Goal: Task Accomplishment & Management: Use online tool/utility

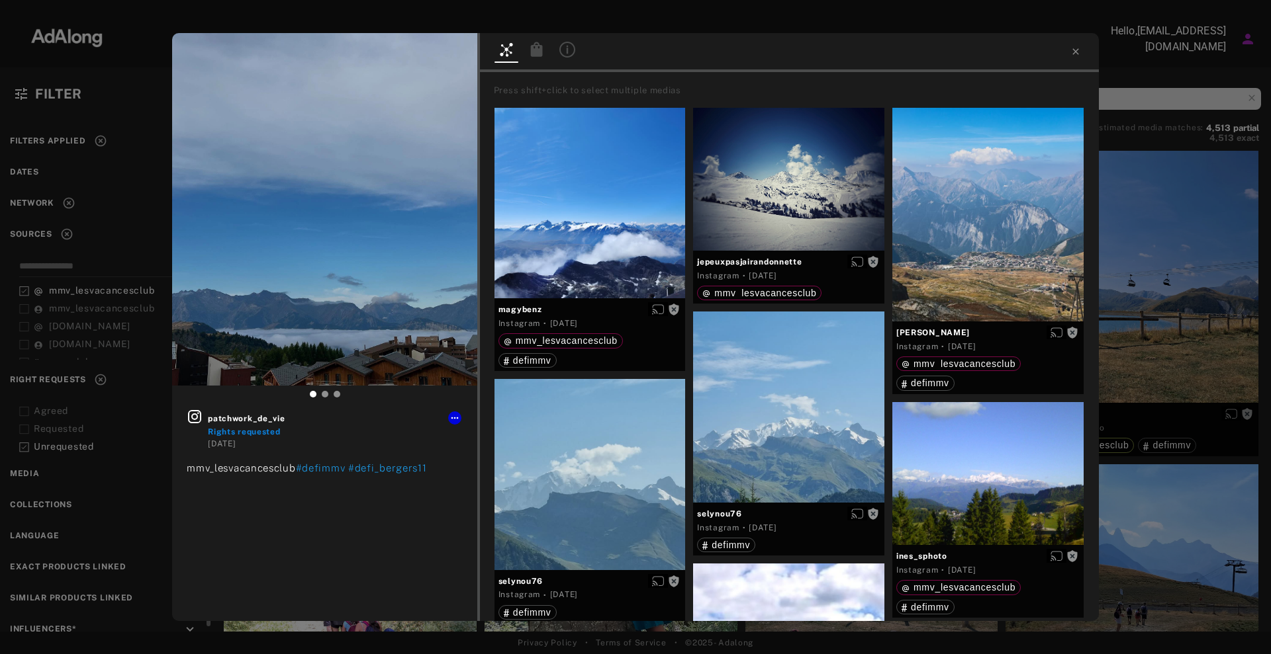
scroll to position [414, 0]
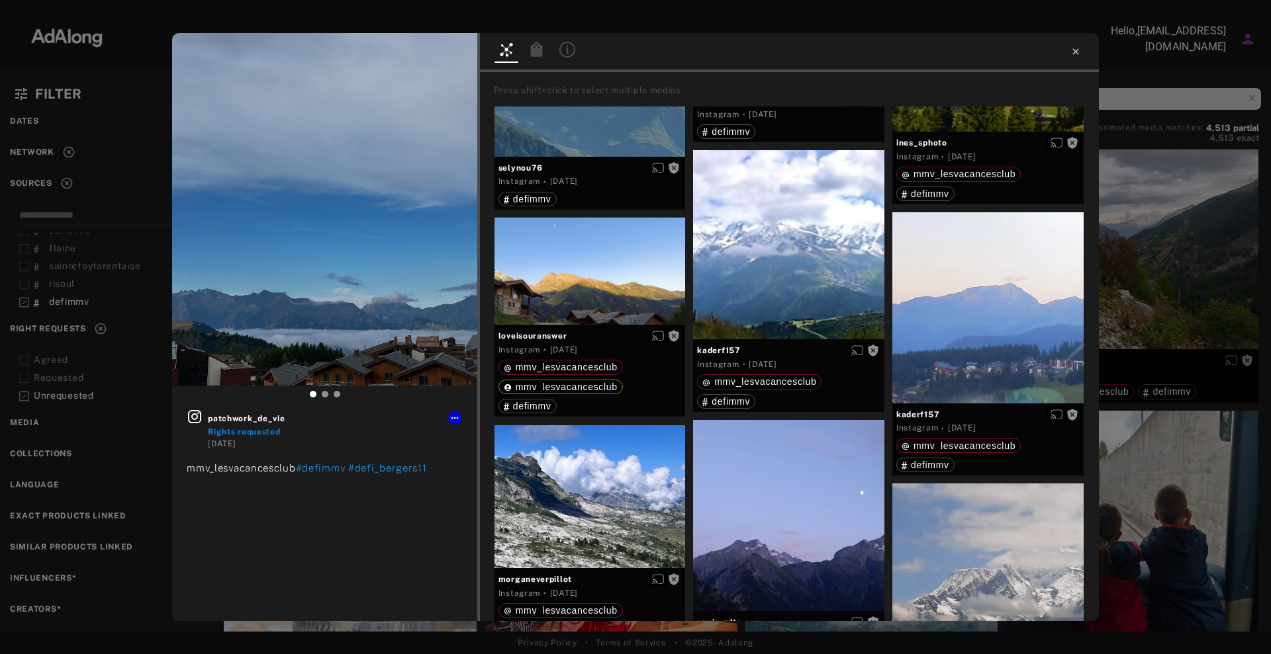
click at [1075, 54] on icon at bounding box center [1075, 51] width 11 height 11
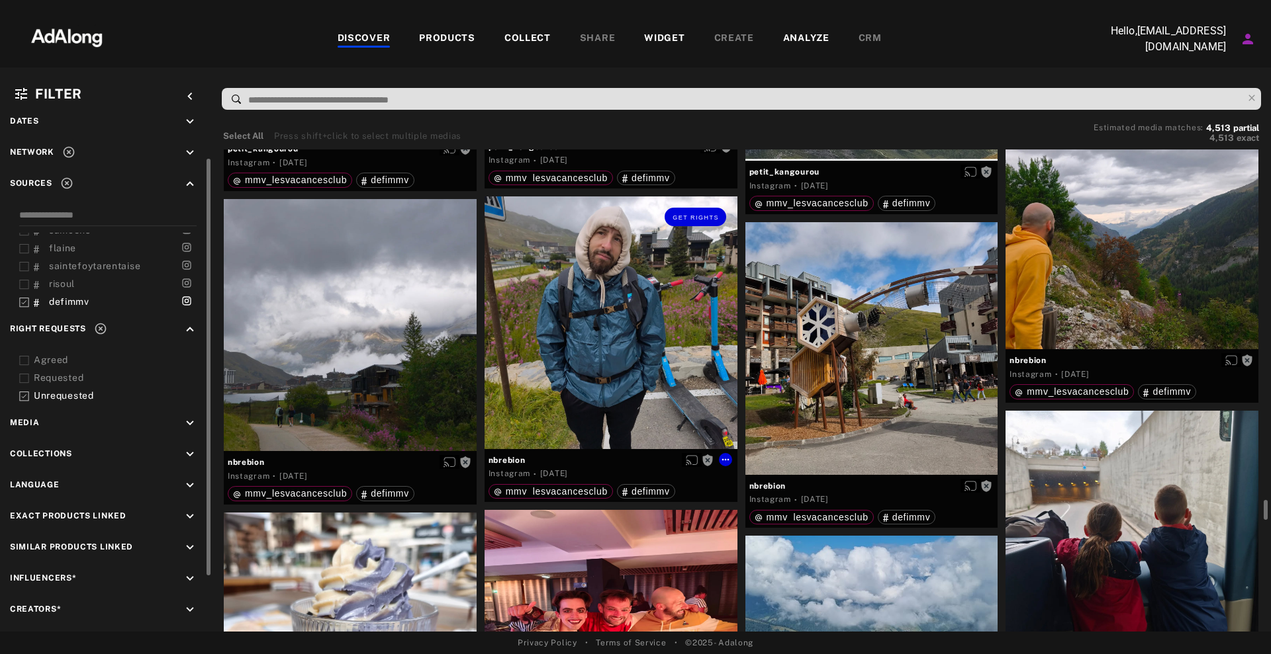
click at [657, 342] on div "Get rights" at bounding box center [610, 323] width 253 height 253
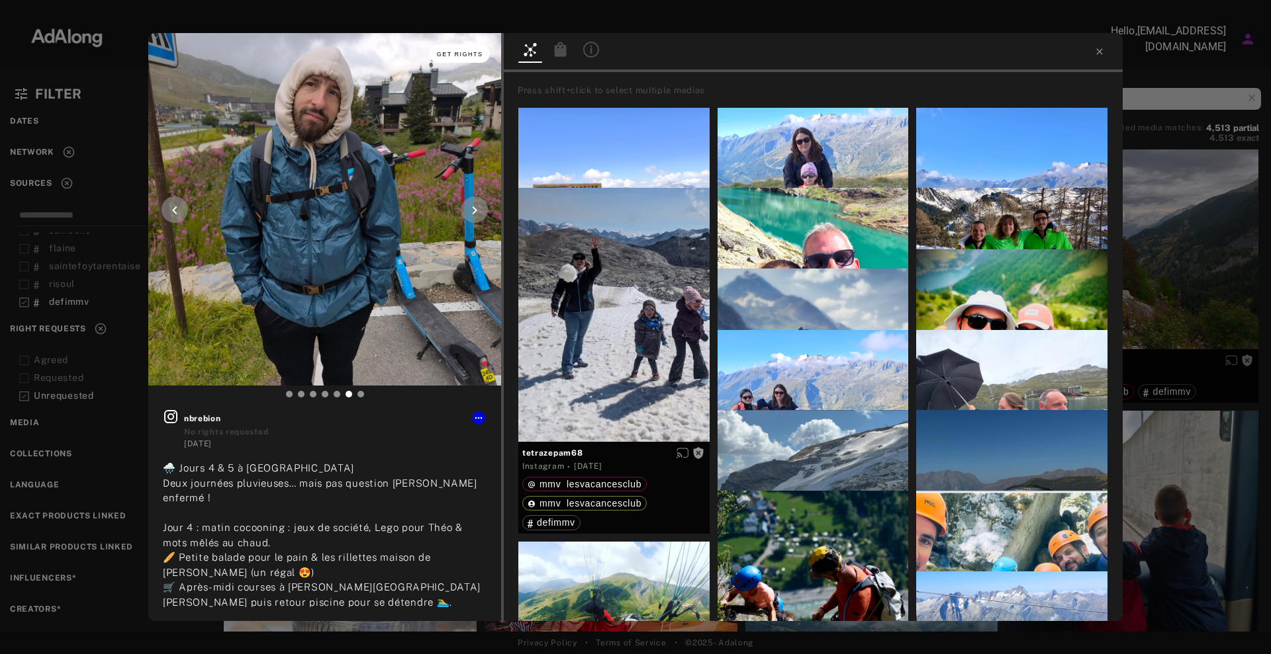
click at [461, 57] on span "Get rights" at bounding box center [460, 54] width 46 height 7
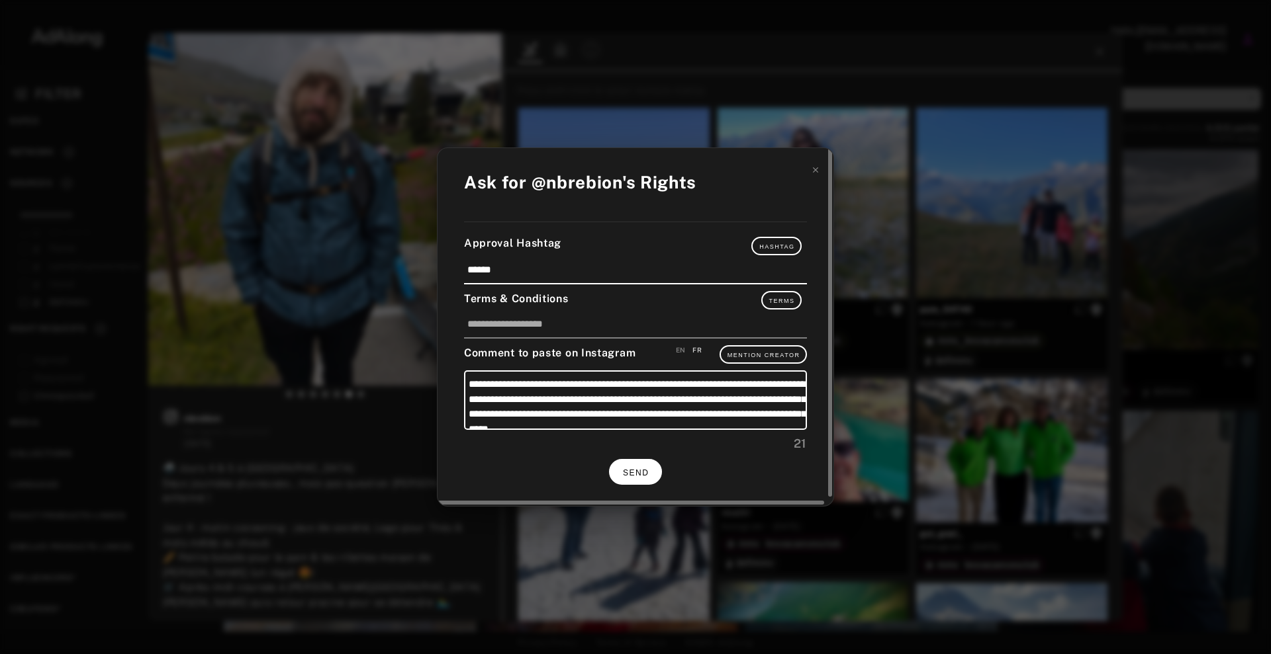
click at [644, 472] on span "SEND" at bounding box center [636, 473] width 26 height 9
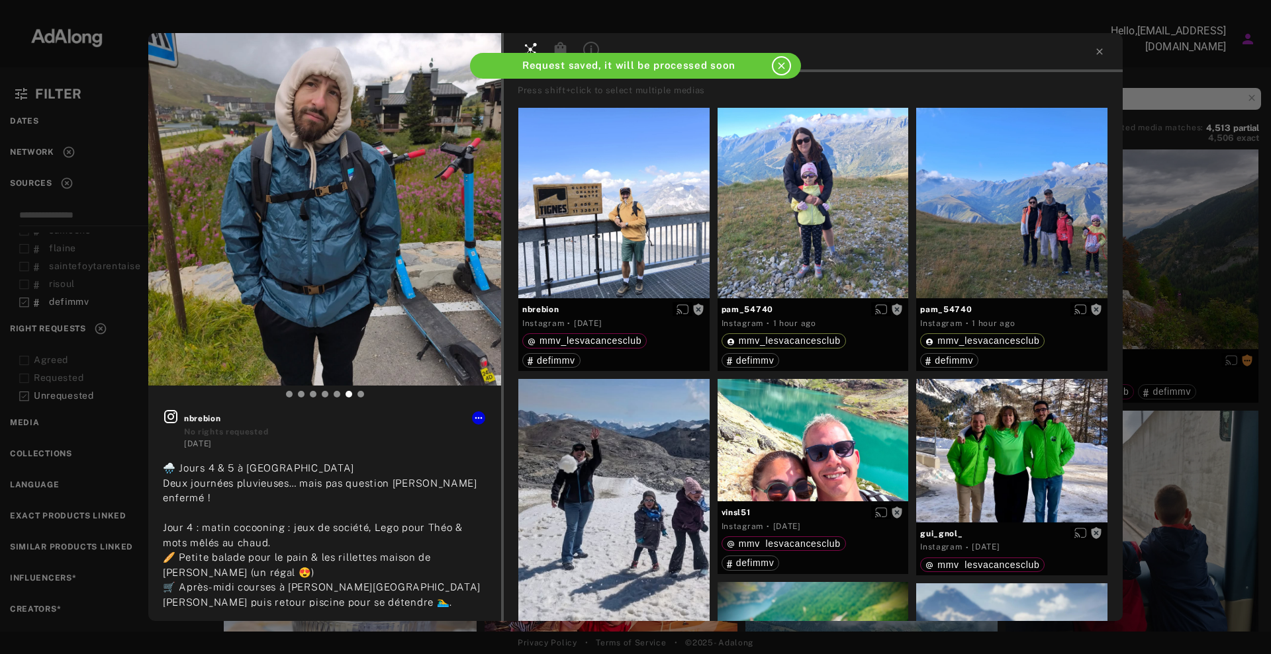
click at [1177, 344] on div "Get rights nbrebion No rights requested [DATE] 🌧️ Jours 4 & 5 à [GEOGRAPHIC_DAT…" at bounding box center [635, 327] width 1271 height 654
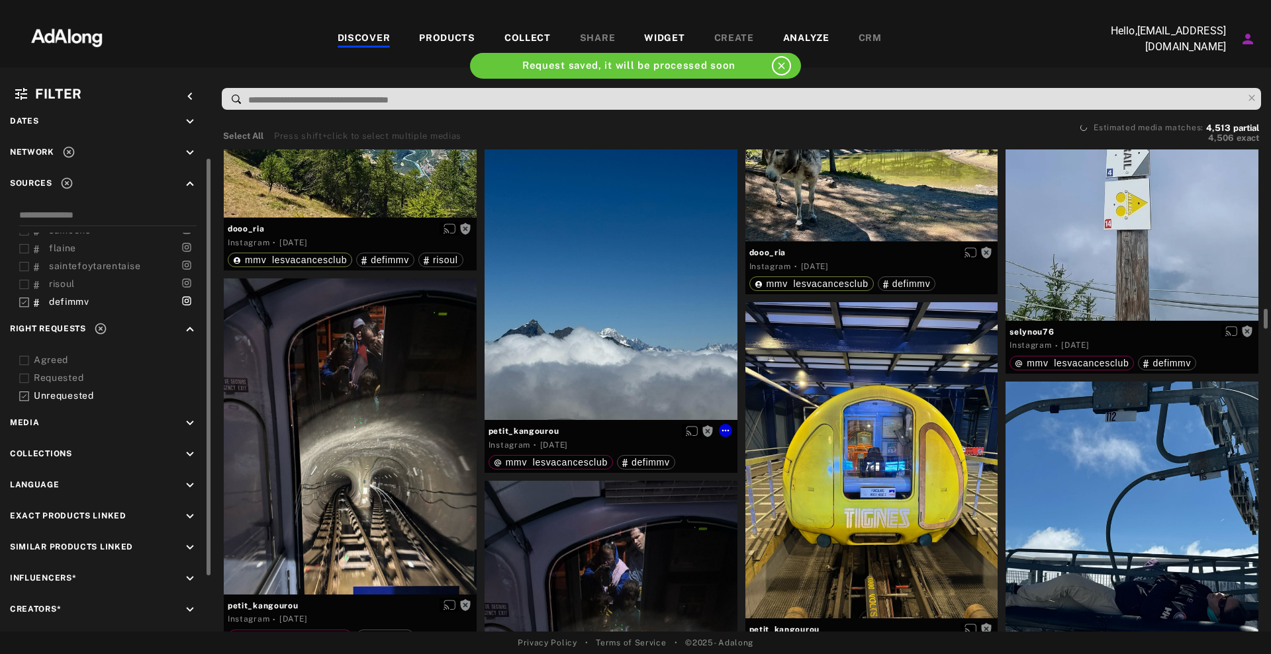
scroll to position [10588, 0]
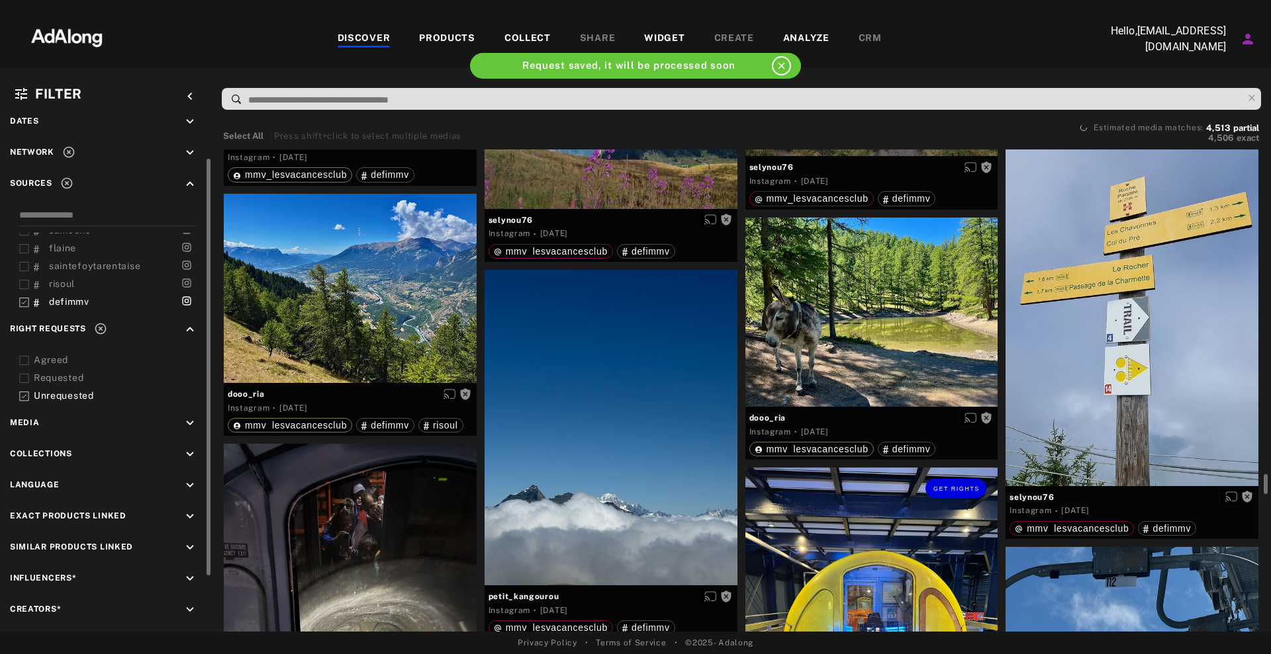
click at [909, 523] on div "Get rights" at bounding box center [871, 626] width 253 height 316
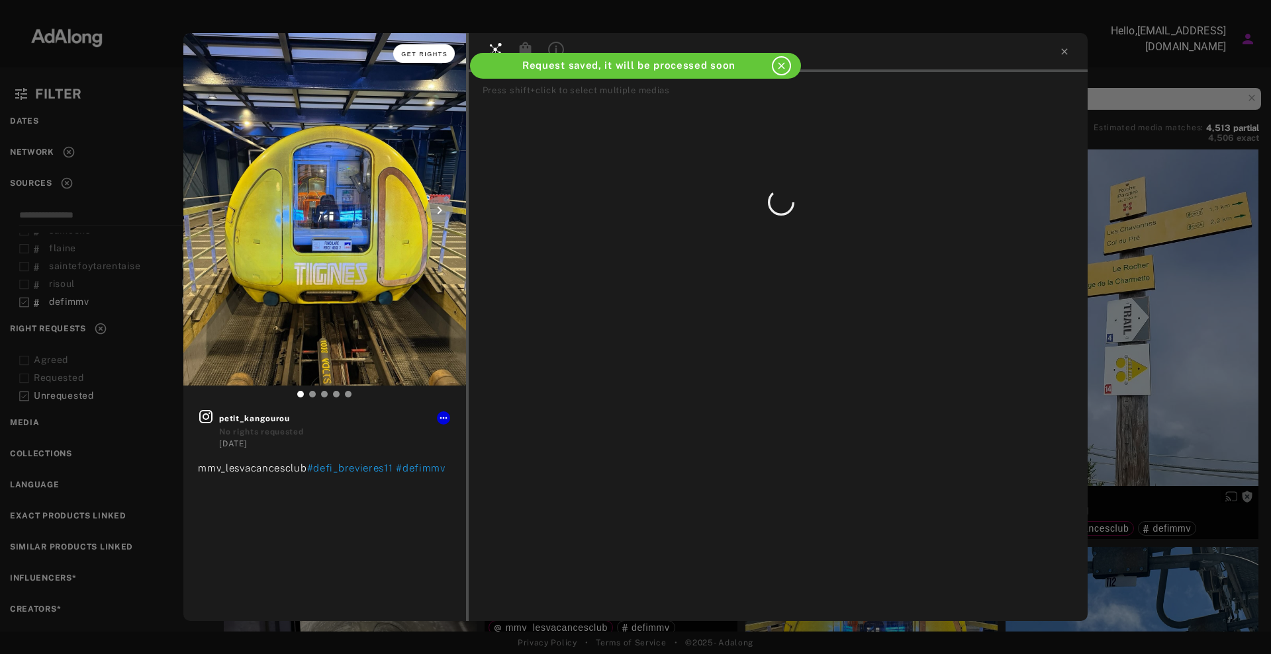
click at [437, 49] on button "Get rights" at bounding box center [423, 53] width 61 height 19
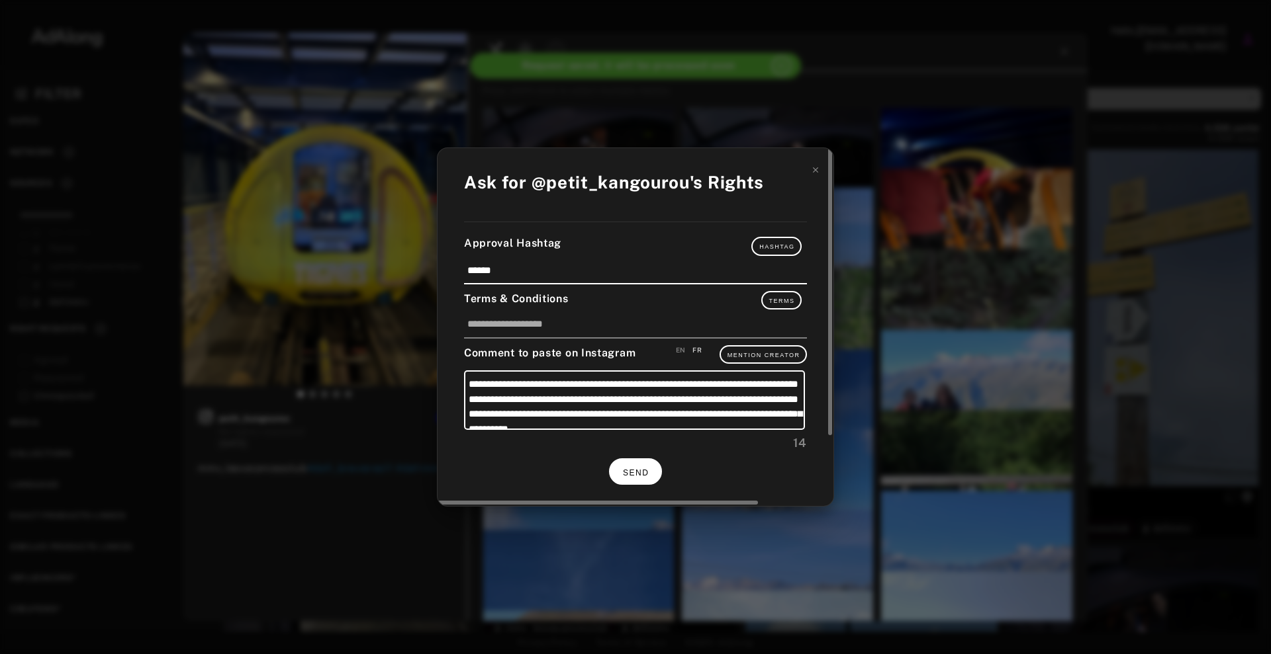
click at [633, 472] on span "SEND" at bounding box center [636, 473] width 26 height 9
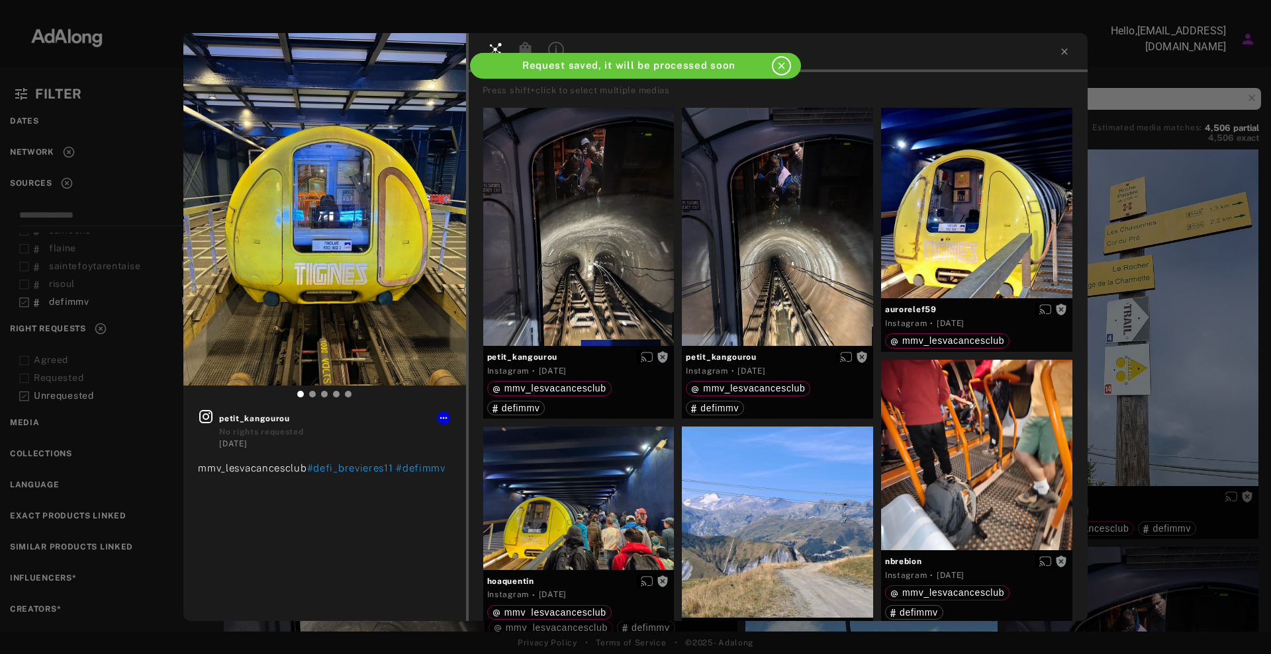
click at [1226, 308] on div "Get rights petit_kangourou No rights requested [DATE] mmv_lesvacancesclub #defi…" at bounding box center [635, 327] width 1271 height 654
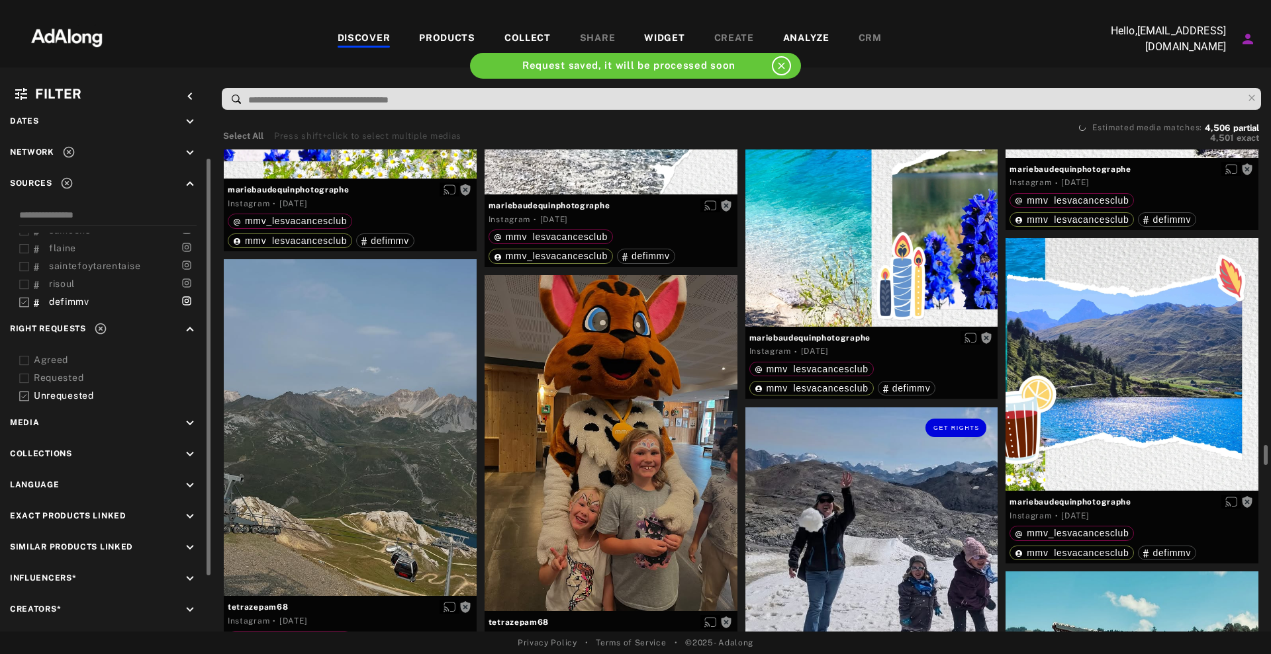
scroll to position [9761, 0]
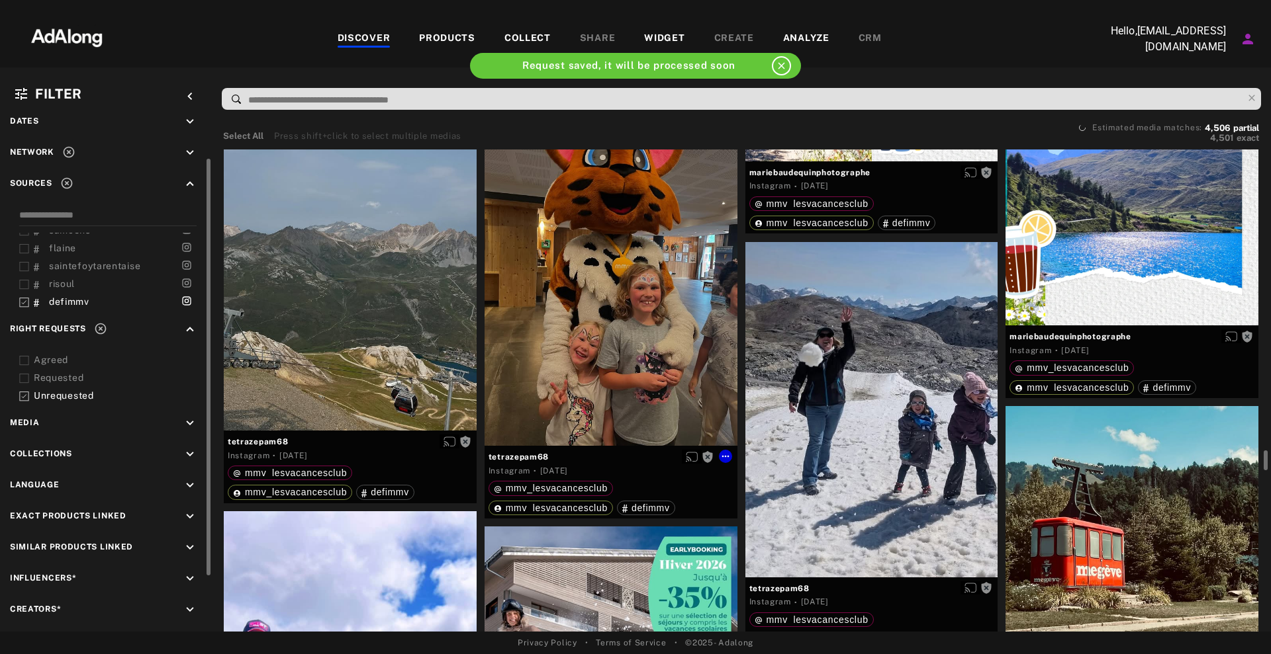
click at [647, 285] on div "Get rights" at bounding box center [610, 278] width 253 height 337
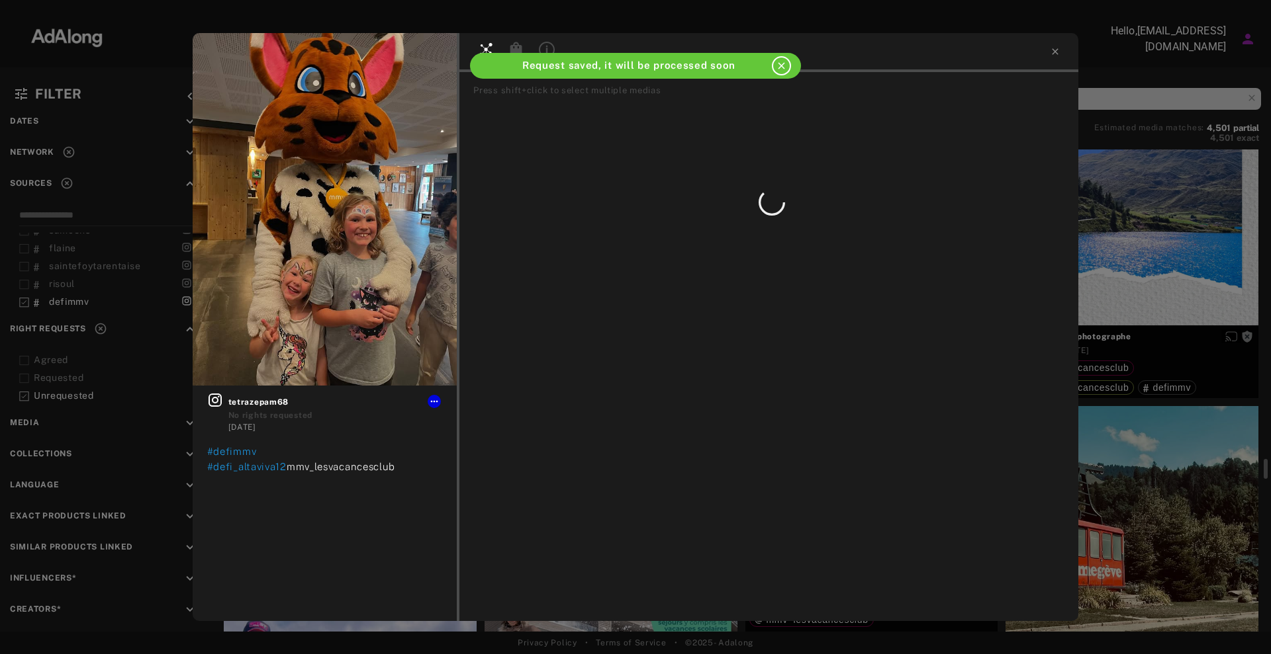
click at [1217, 289] on div "Get rights tetrazepam68 No rights requested [DATE] #defimmv #defi_altaviva12 mm…" at bounding box center [635, 327] width 1271 height 654
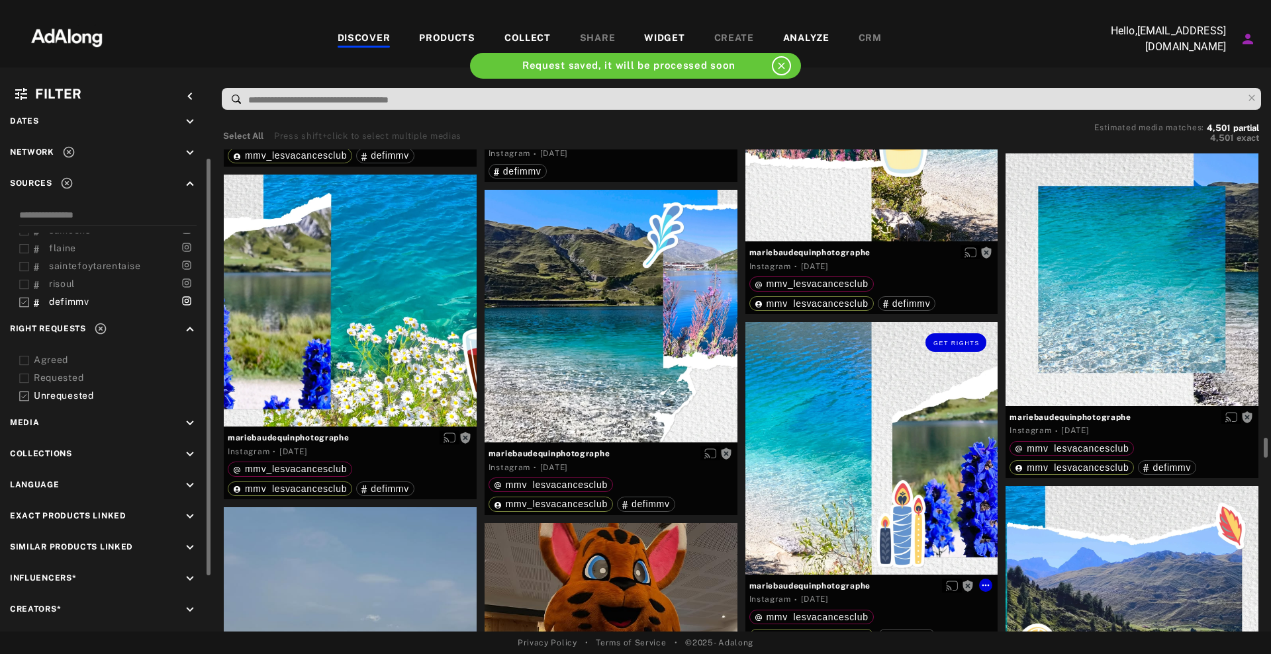
scroll to position [9678, 0]
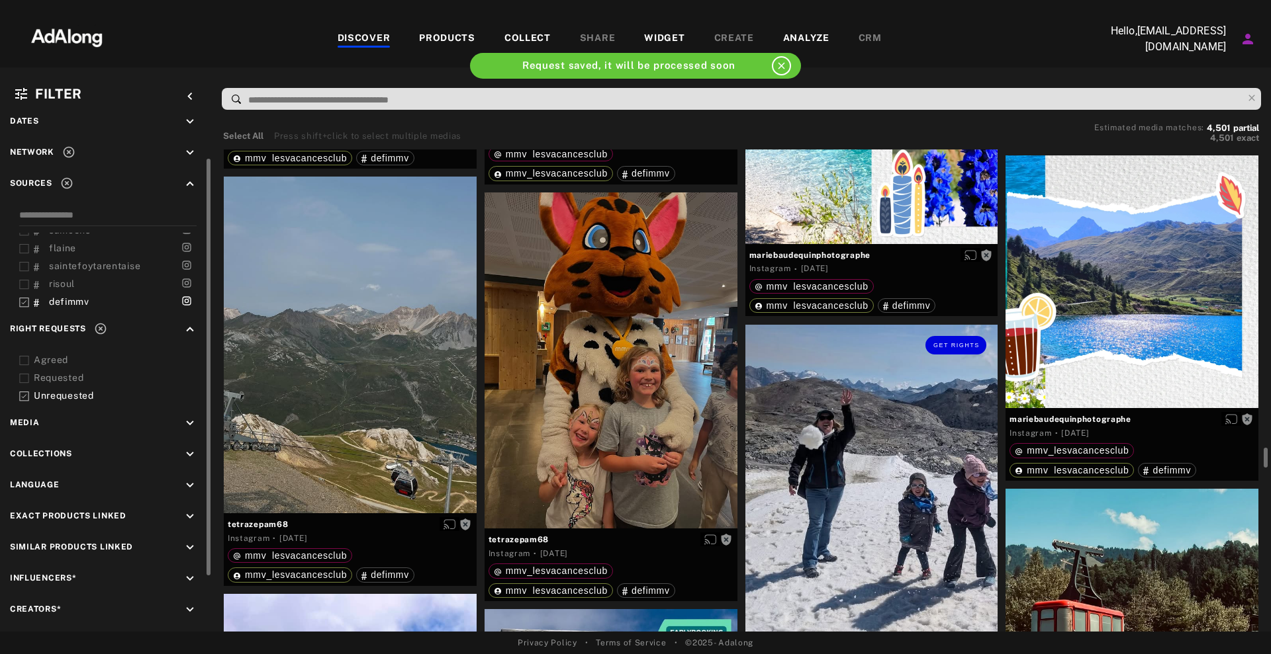
click at [917, 488] on div "Get rights" at bounding box center [871, 493] width 253 height 336
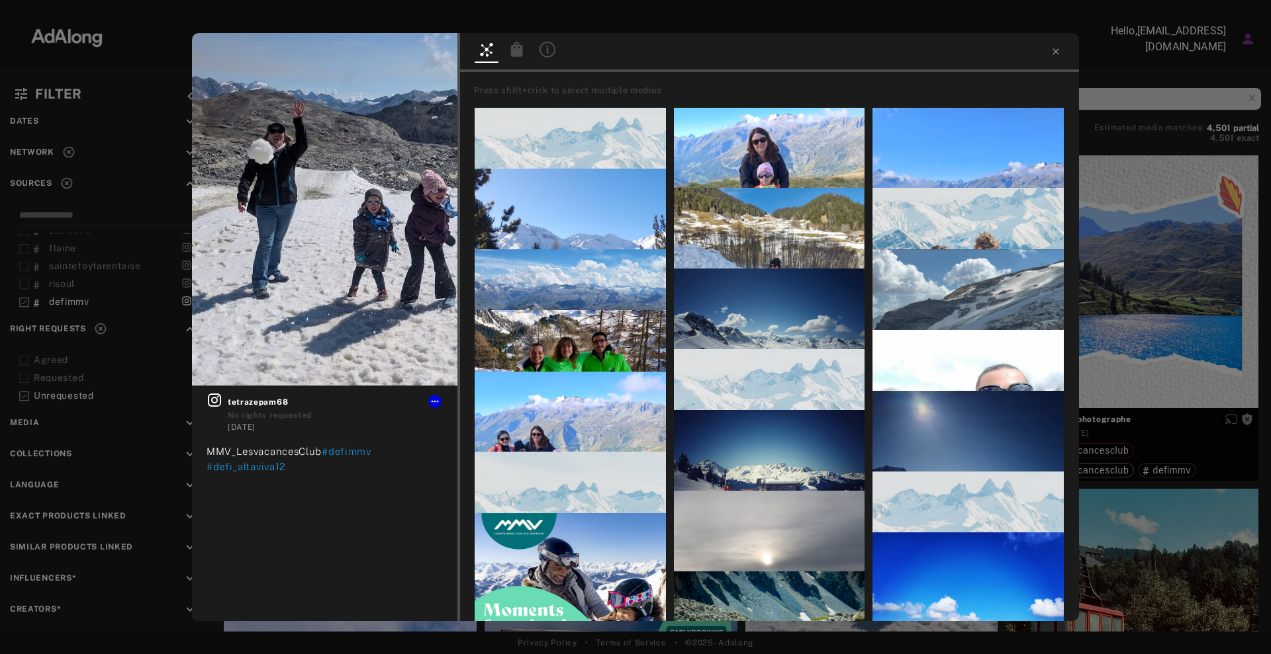
click at [1159, 314] on div "Get rights tetrazepam68 No rights requested [DATE] MMV_LesvacancesClub #defimmv…" at bounding box center [635, 327] width 1271 height 654
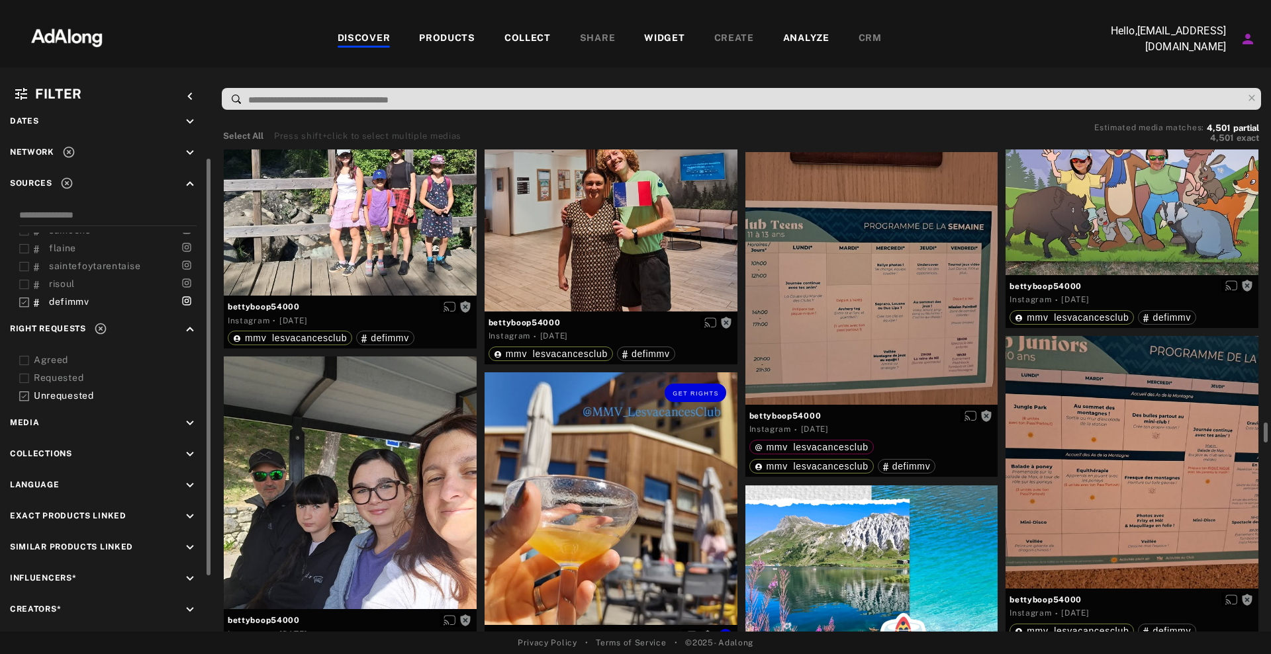
scroll to position [8686, 0]
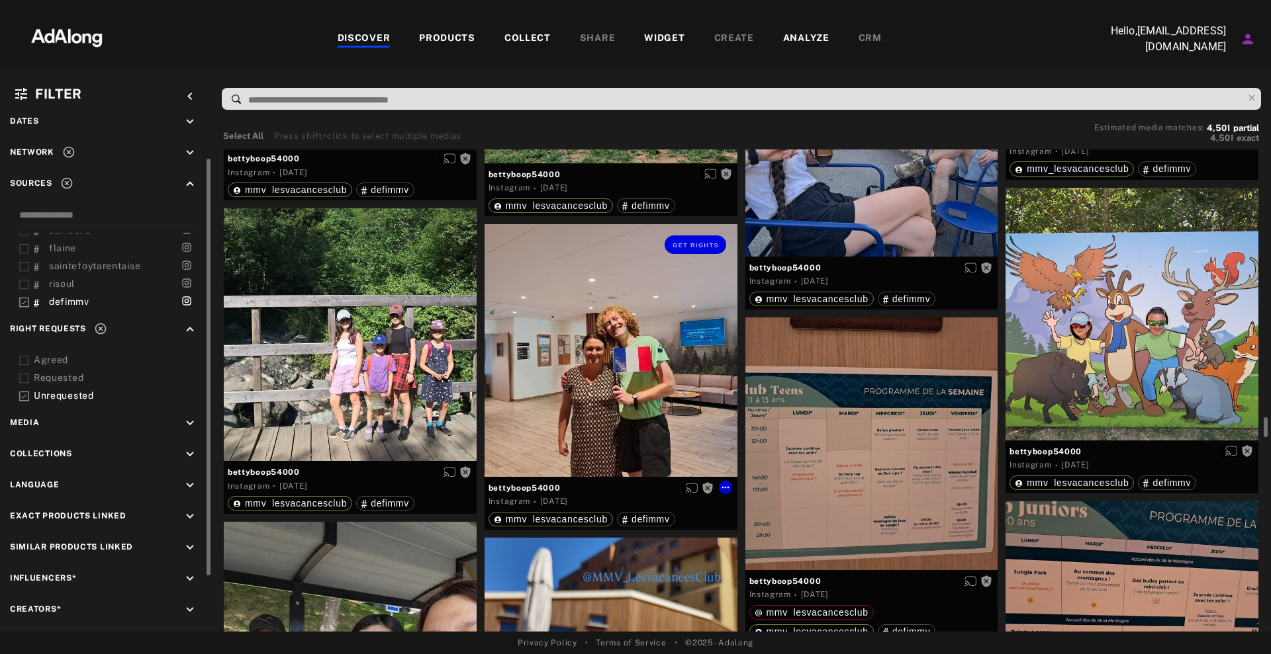
click at [602, 370] on div "Get rights" at bounding box center [610, 350] width 253 height 253
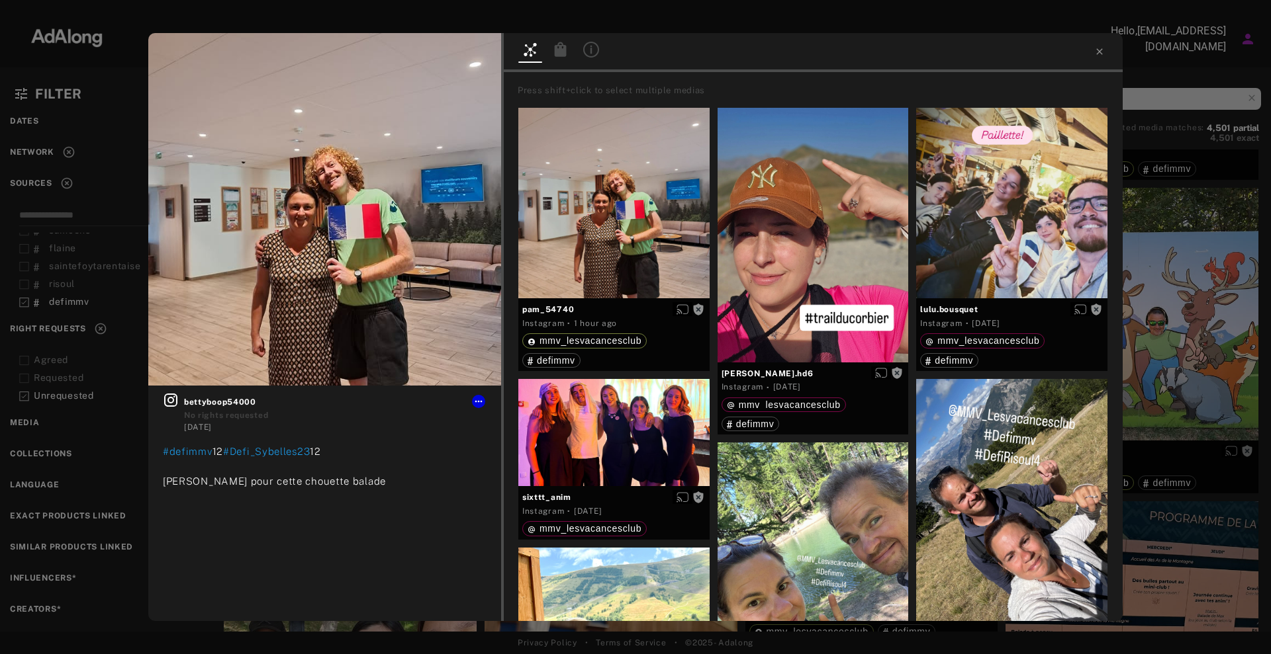
click at [1220, 247] on div "Get rights bettyboop54000 No rights requested [DATE] #defimmv 12 #Defi_Sybelles…" at bounding box center [635, 327] width 1271 height 654
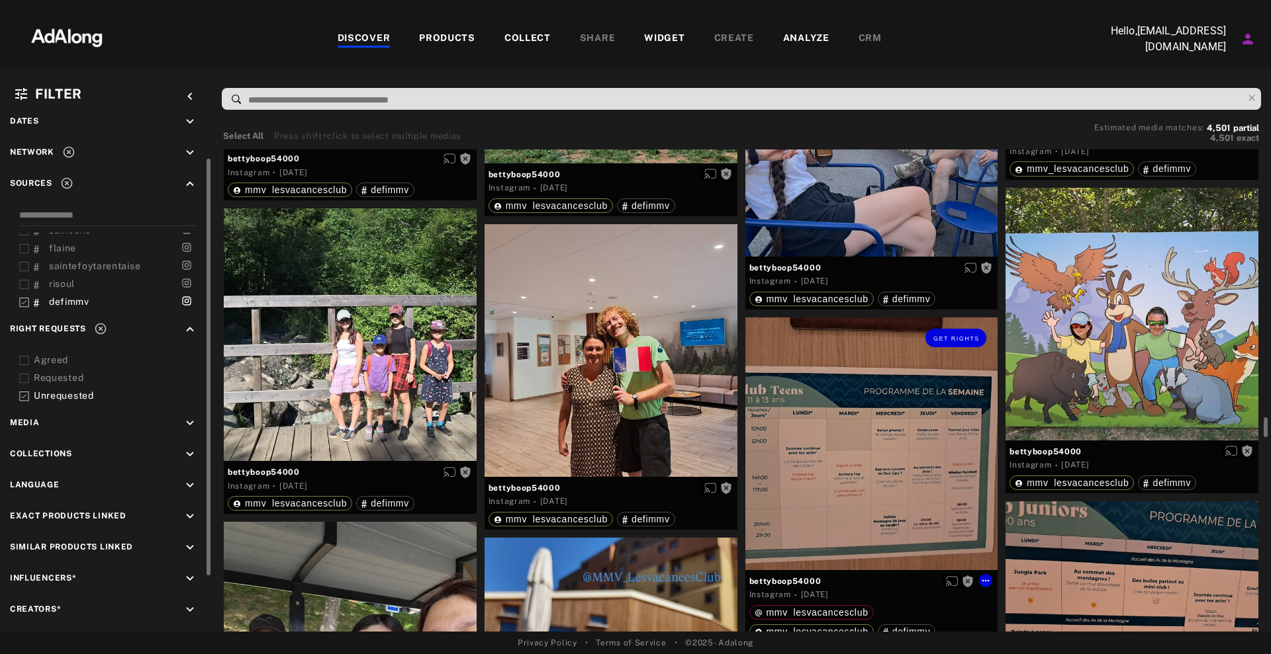
scroll to position [8437, 0]
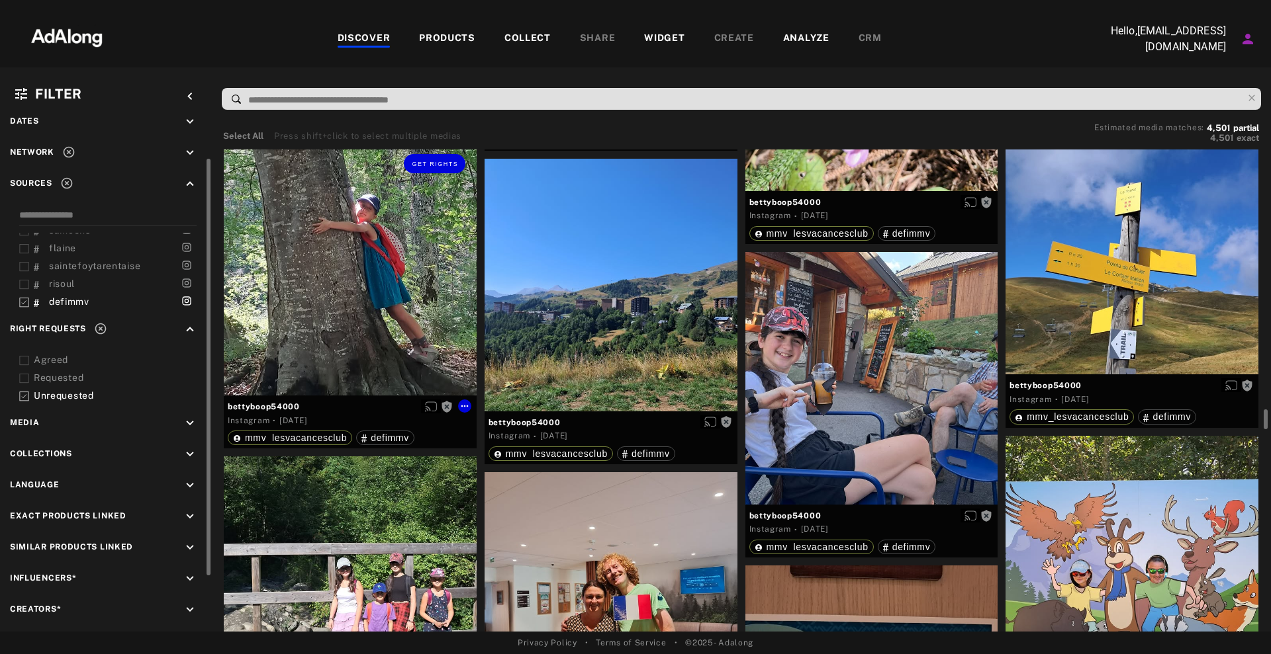
click at [427, 246] on div "Get rights" at bounding box center [350, 269] width 253 height 253
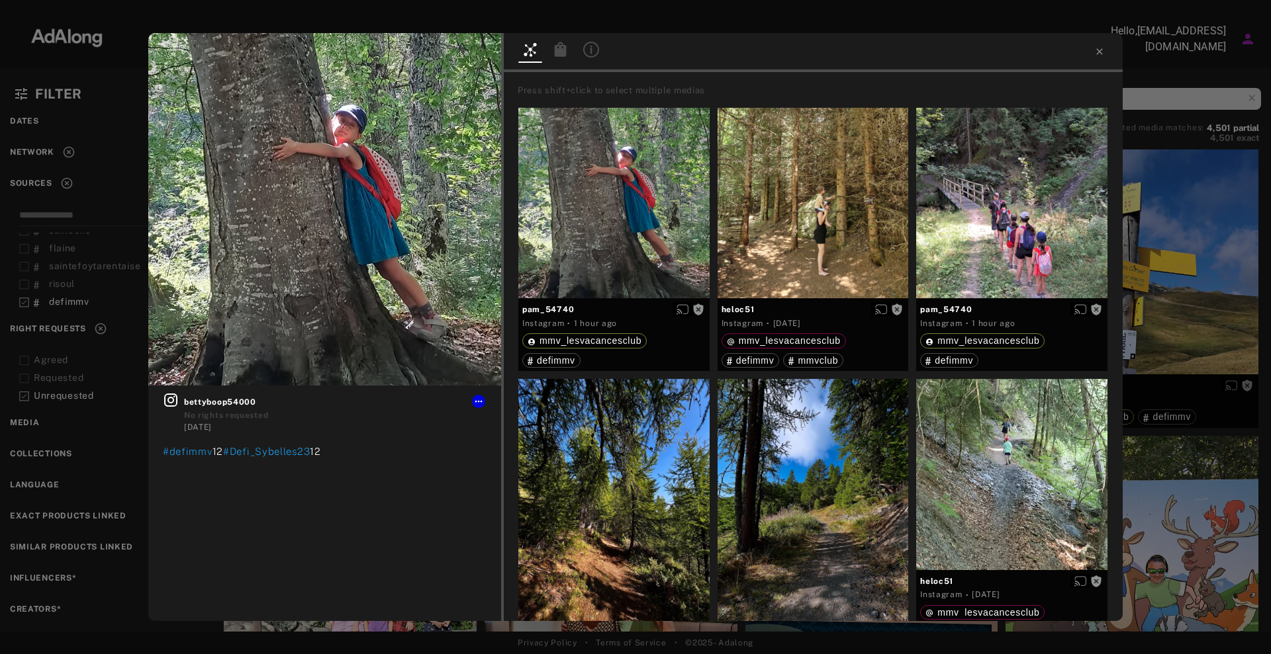
click at [1270, 276] on div "Get rights bettyboop54000 No rights requested [DATE] #defimmv 12 #Defi_Sybelles…" at bounding box center [635, 327] width 1271 height 654
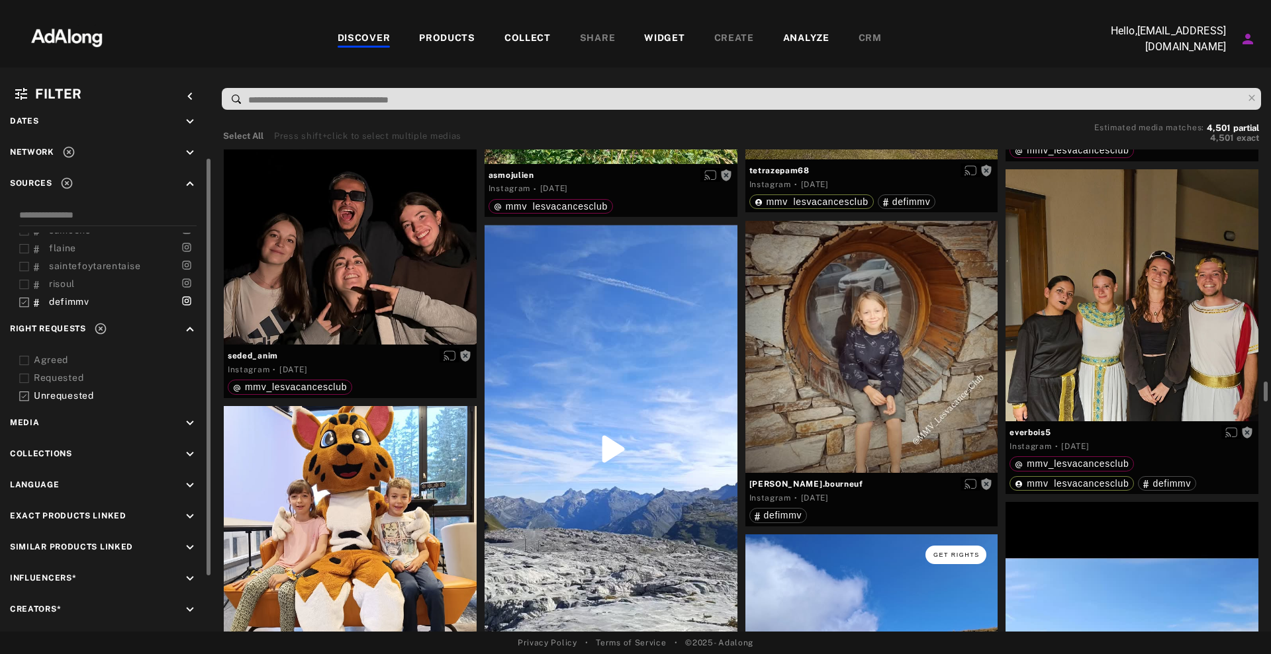
scroll to position [7279, 0]
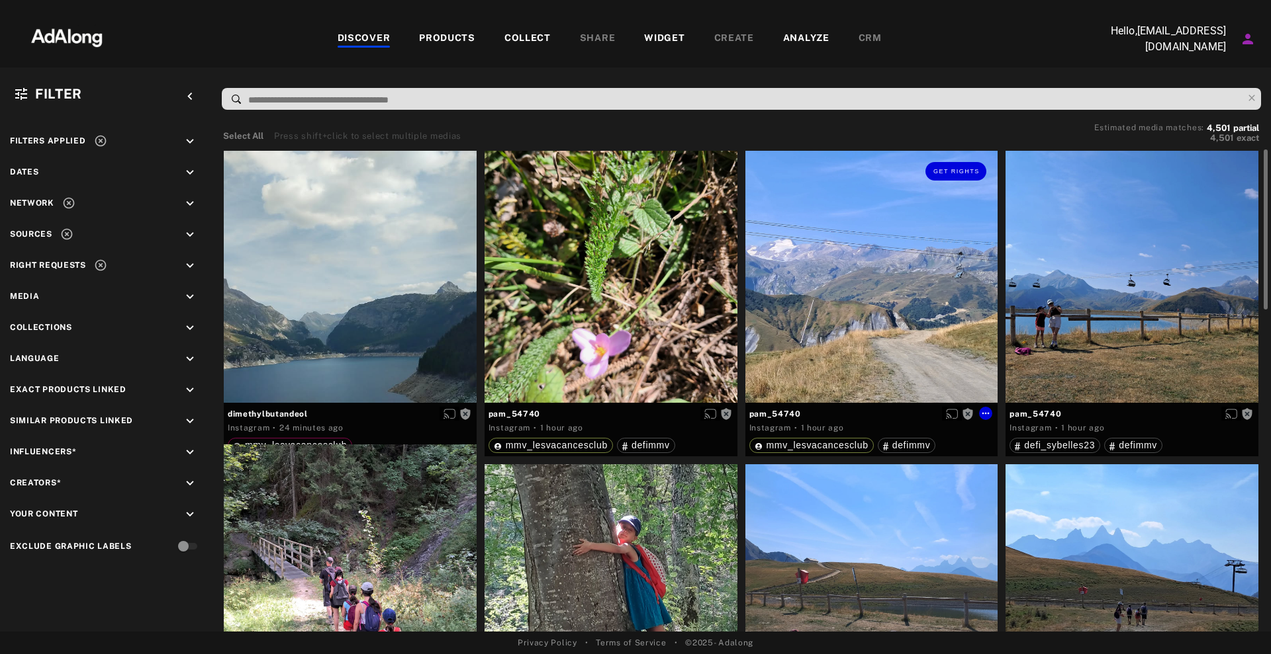
click at [840, 272] on div "Get rights" at bounding box center [871, 277] width 253 height 253
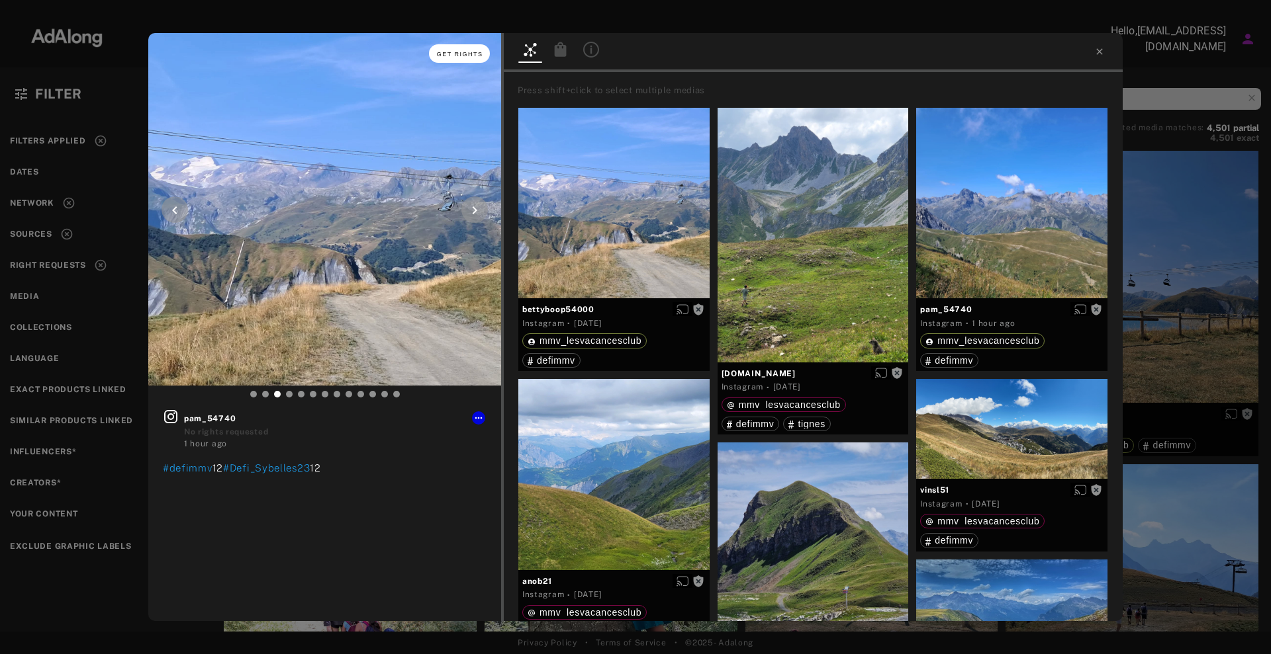
click at [460, 56] on span "Get rights" at bounding box center [460, 54] width 46 height 7
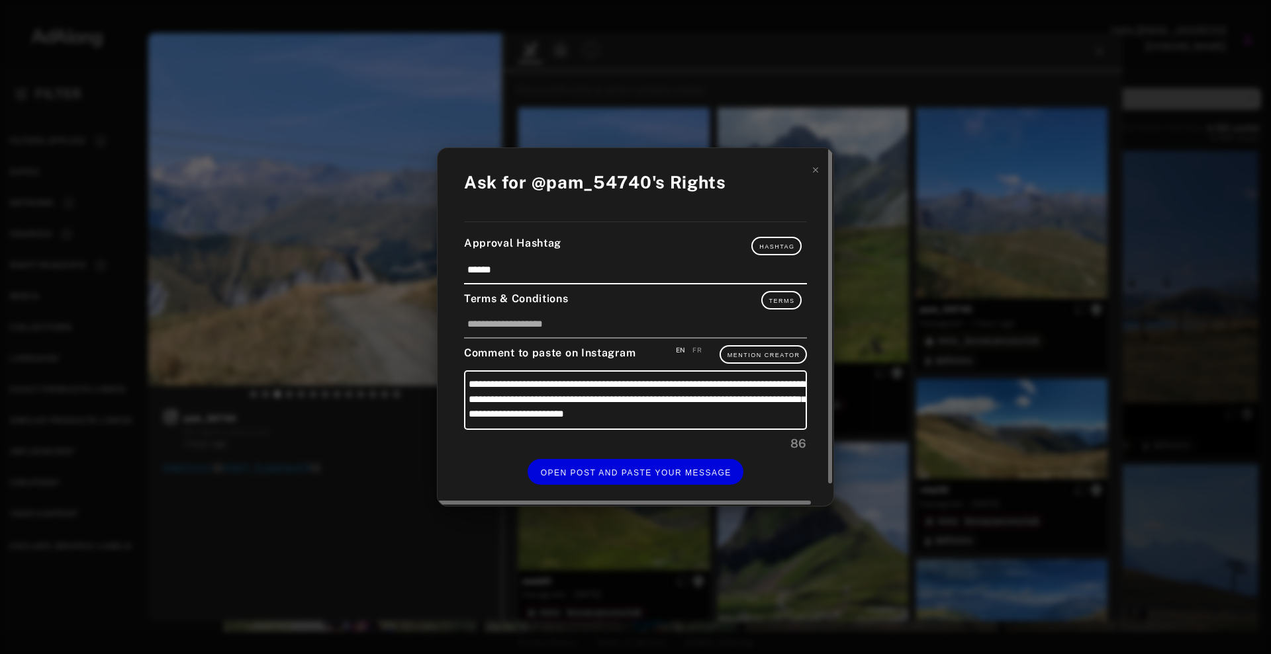
click at [685, 348] on div "EN" at bounding box center [681, 350] width 10 height 10
click at [697, 347] on div "FR" at bounding box center [696, 350] width 9 height 10
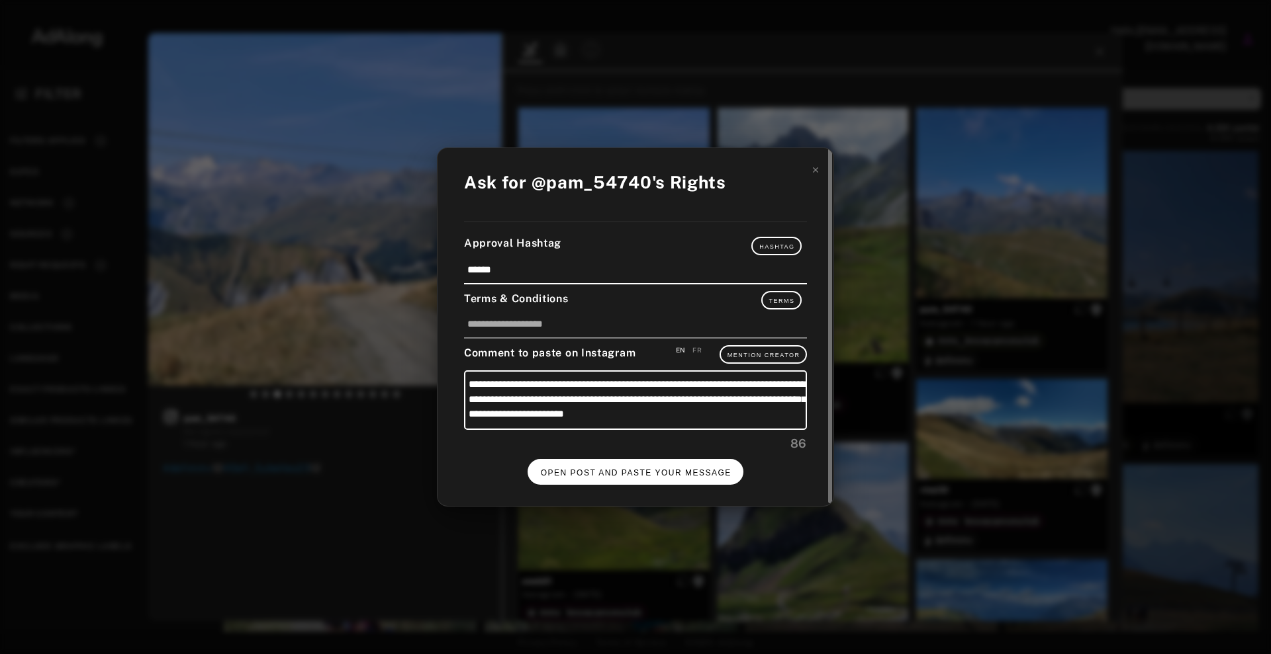
type textarea "**********"
click at [623, 474] on span "OPEN POST AND PASTE YOUR MESSAGE" at bounding box center [636, 473] width 191 height 9
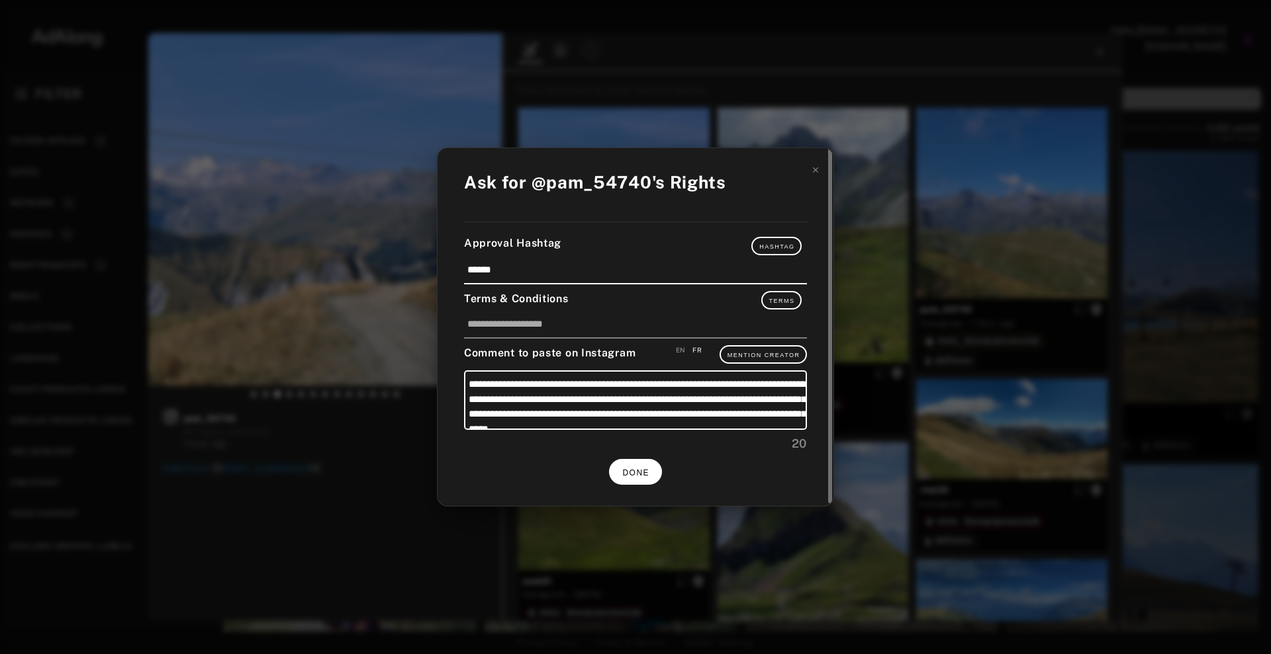
click at [631, 482] on button "DONE" at bounding box center [635, 472] width 53 height 26
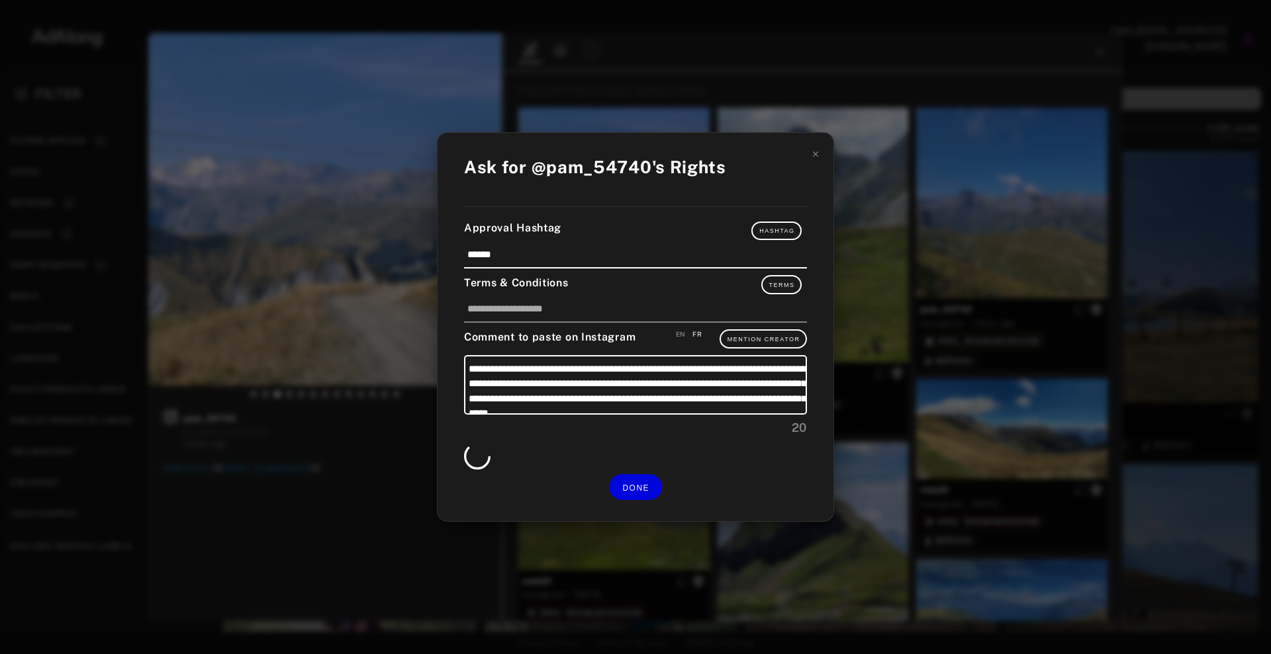
click at [1253, 277] on div "**********" at bounding box center [635, 327] width 1271 height 654
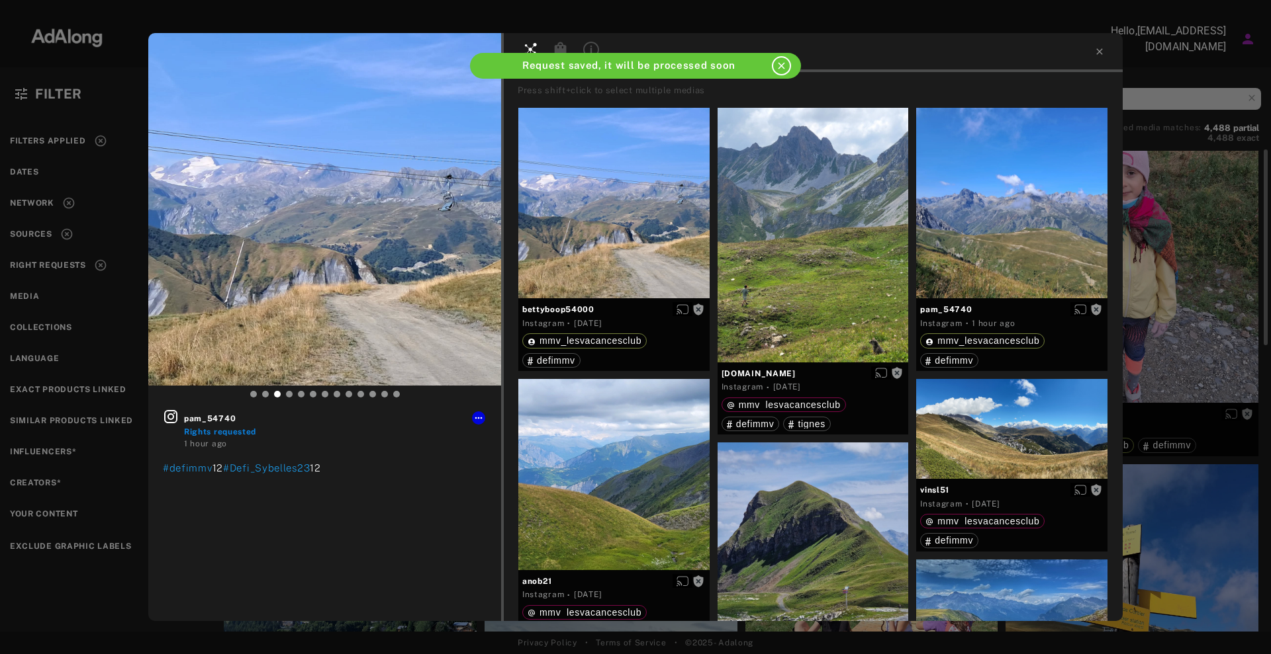
click at [1189, 224] on div "pam_54740 Rights requested 1 hour ago #defimmv 12 #Defi_Sybelles23 12 Press shi…" at bounding box center [635, 327] width 1271 height 654
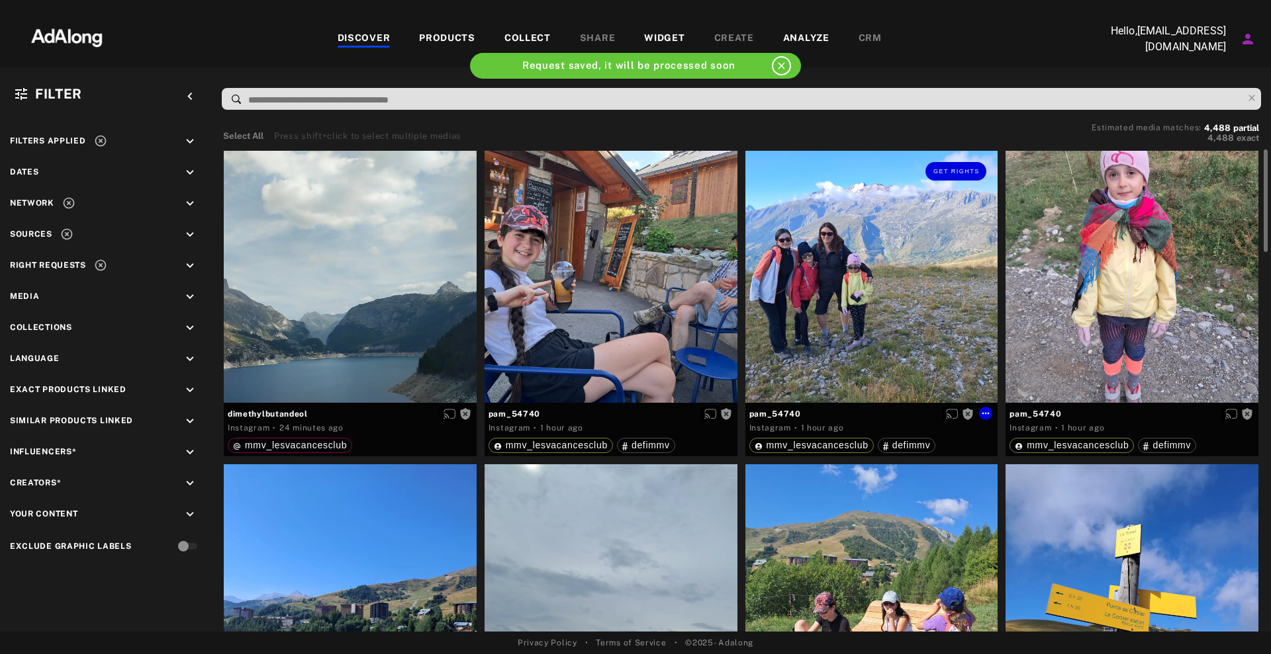
click at [1095, 310] on div at bounding box center [1131, 277] width 253 height 253
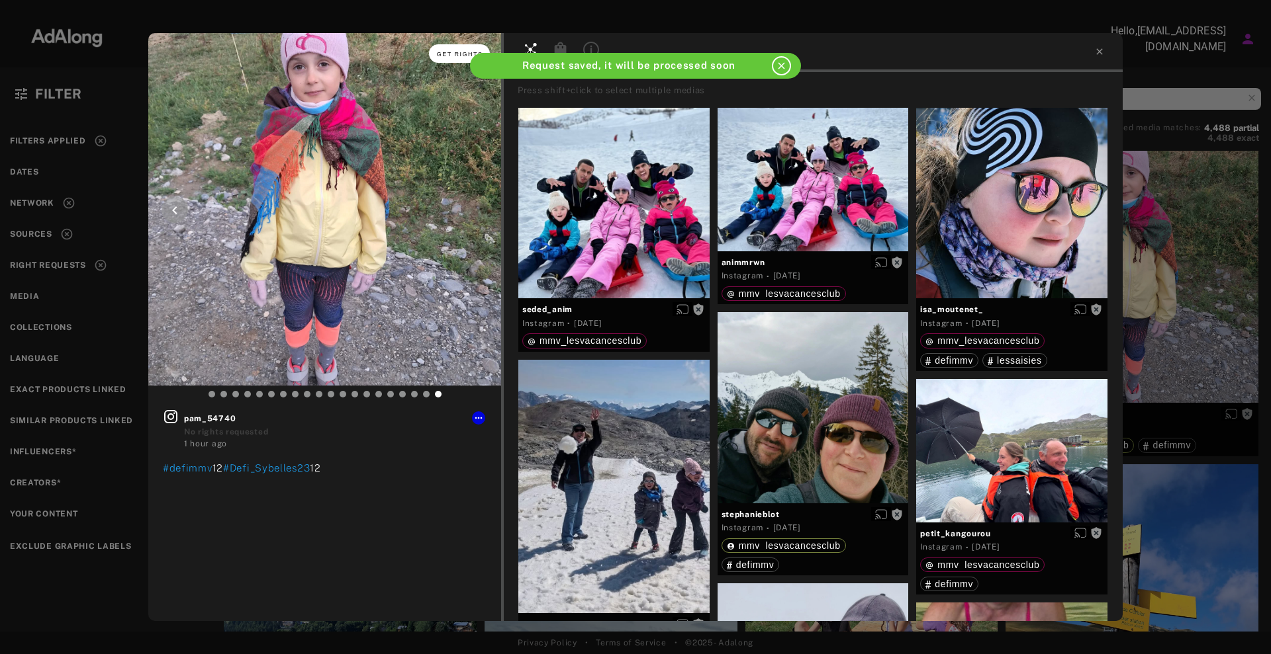
click at [433, 55] on button "Get rights" at bounding box center [459, 53] width 61 height 19
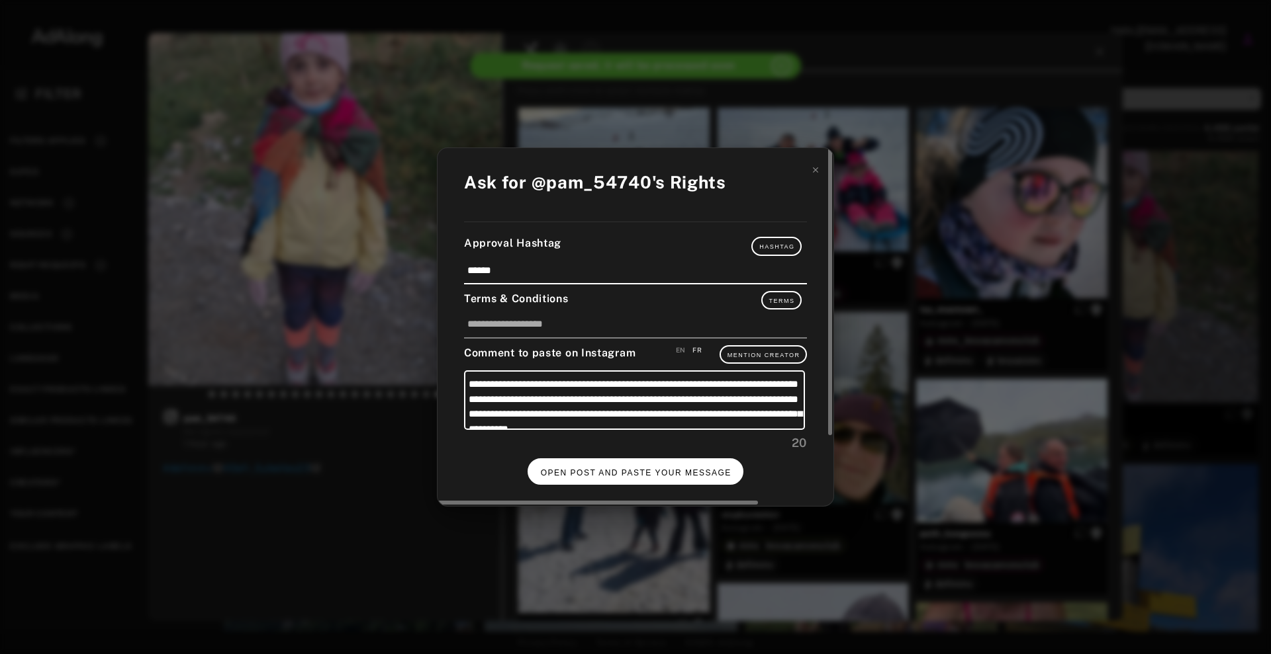
click at [660, 476] on span "OPEN POST AND PASTE YOUR MESSAGE" at bounding box center [636, 473] width 191 height 9
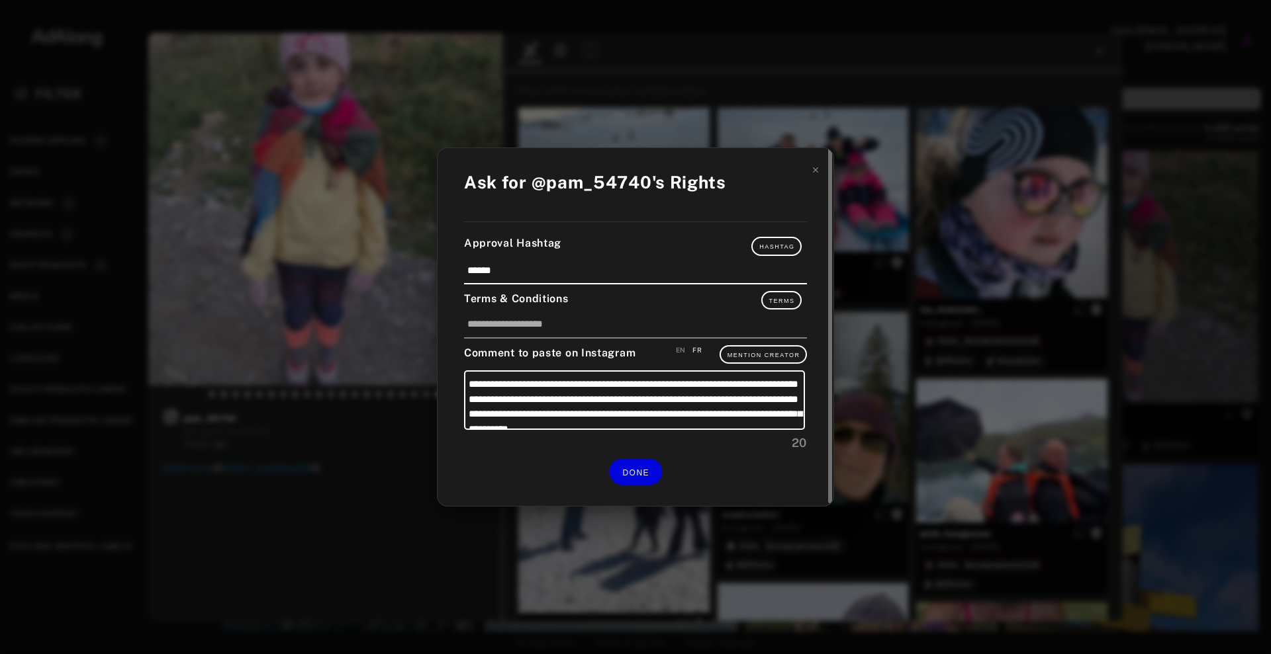
scroll to position [28, 0]
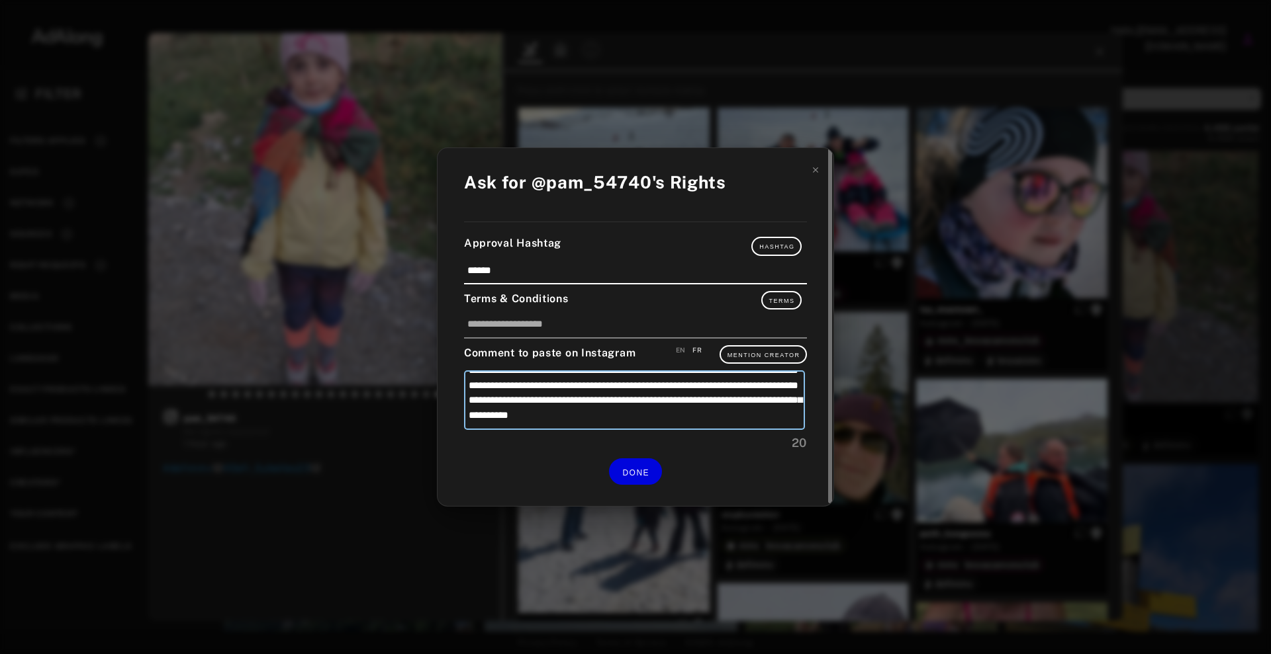
drag, startPoint x: 678, startPoint y: 400, endPoint x: 681, endPoint y: 414, distance: 14.9
click at [681, 414] on textarea "**********" at bounding box center [634, 400] width 341 height 59
type textarea "**********"
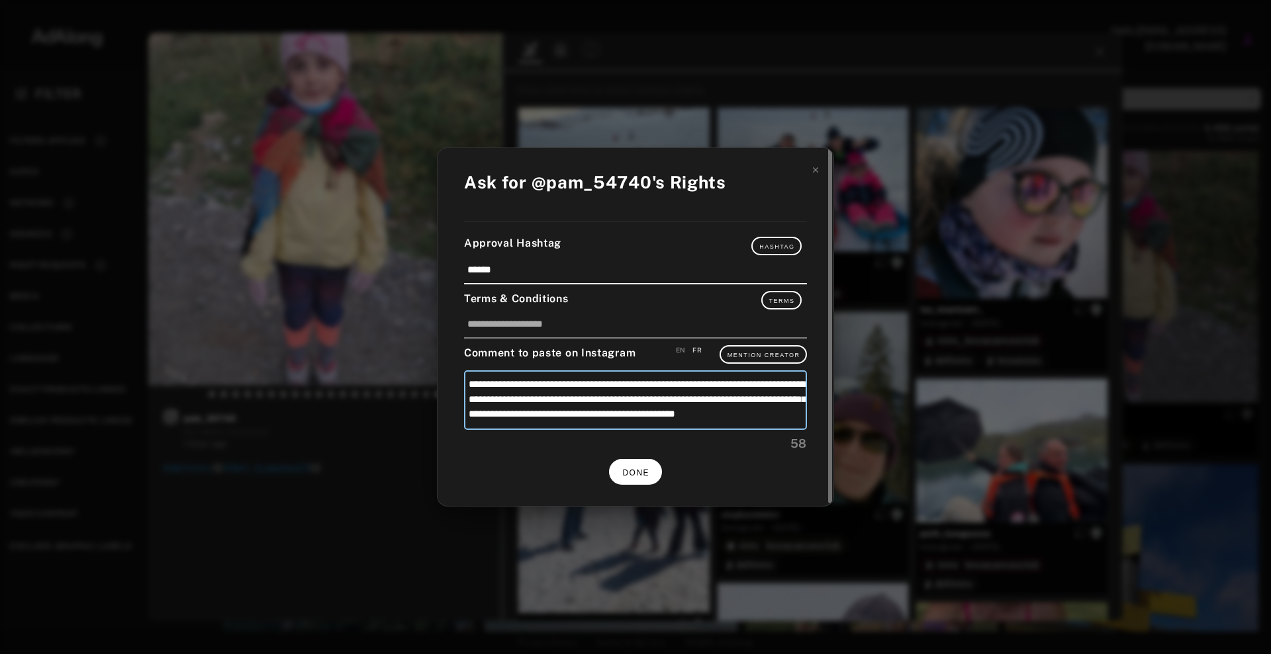
type textarea "**********"
click at [641, 467] on button "DONE" at bounding box center [635, 472] width 53 height 26
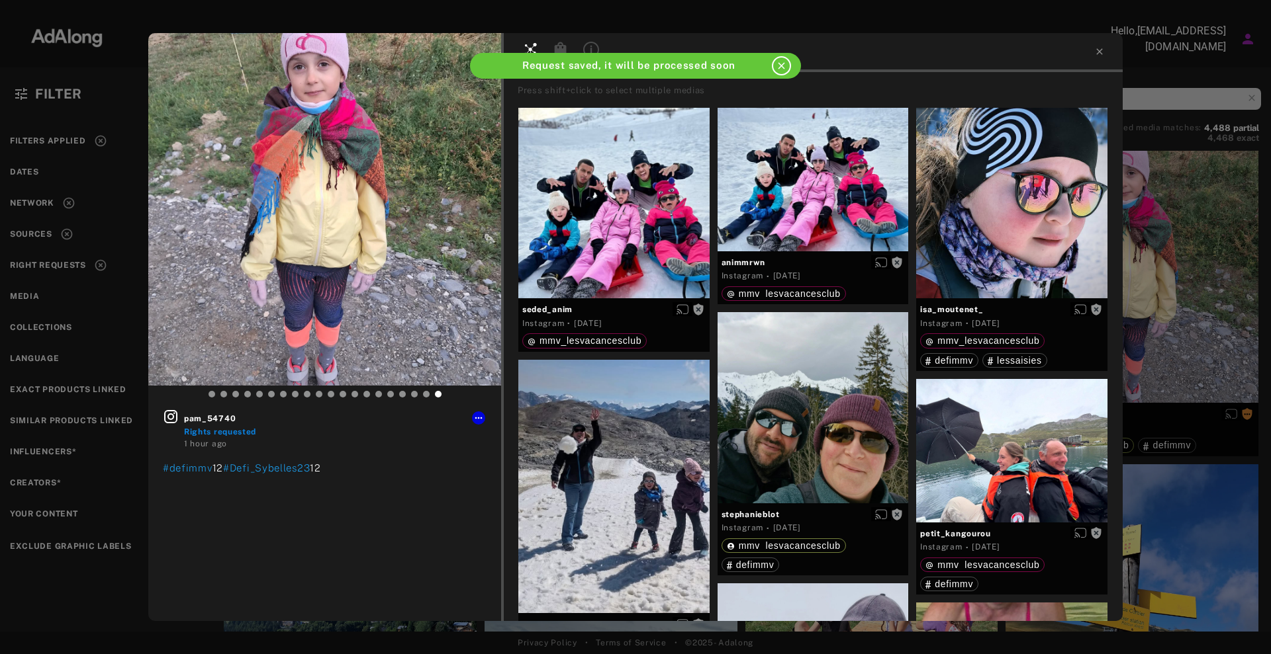
click at [1151, 330] on div "pam_54740 Rights requested 1 hour ago #defimmv 12 #Defi_Sybelles23 12 Press shi…" at bounding box center [635, 327] width 1271 height 654
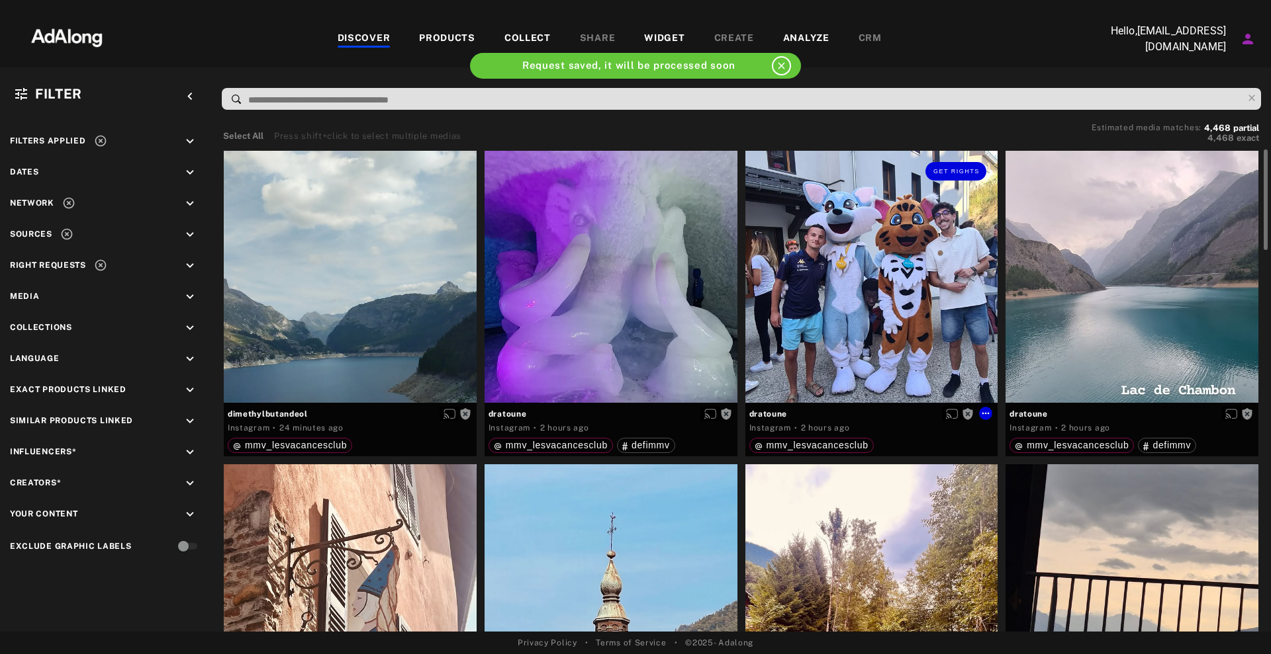
click at [911, 209] on div "Get rights" at bounding box center [871, 277] width 253 height 253
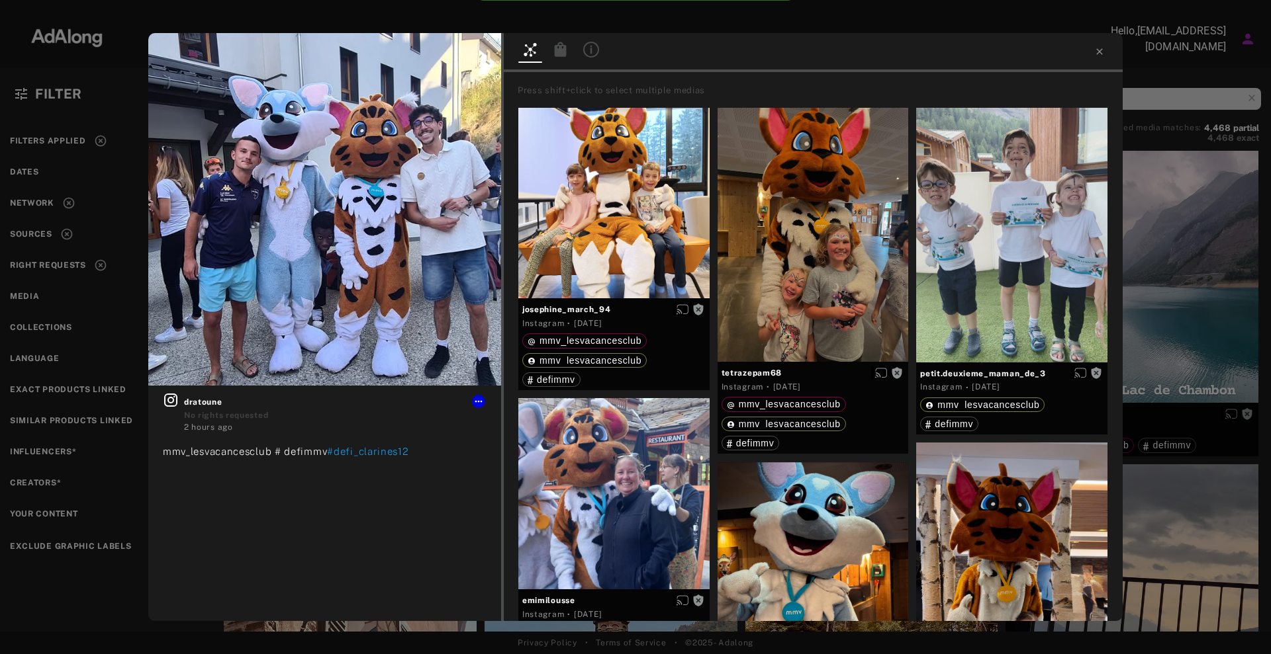
click at [1163, 220] on div "Get rights dratoune No rights requested 2 hours ago mmv_lesvacancesclub # defim…" at bounding box center [635, 327] width 1271 height 654
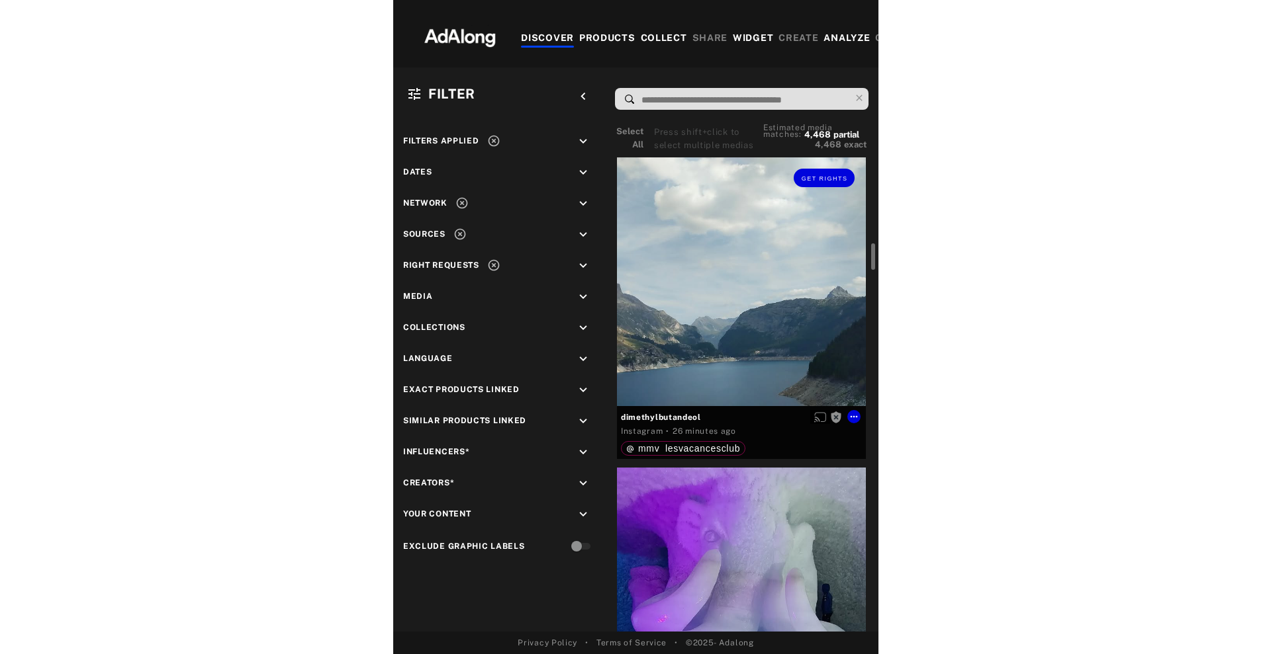
scroll to position [165, 0]
